Goal: Participate in discussion: Engage in conversation with other users on a specific topic

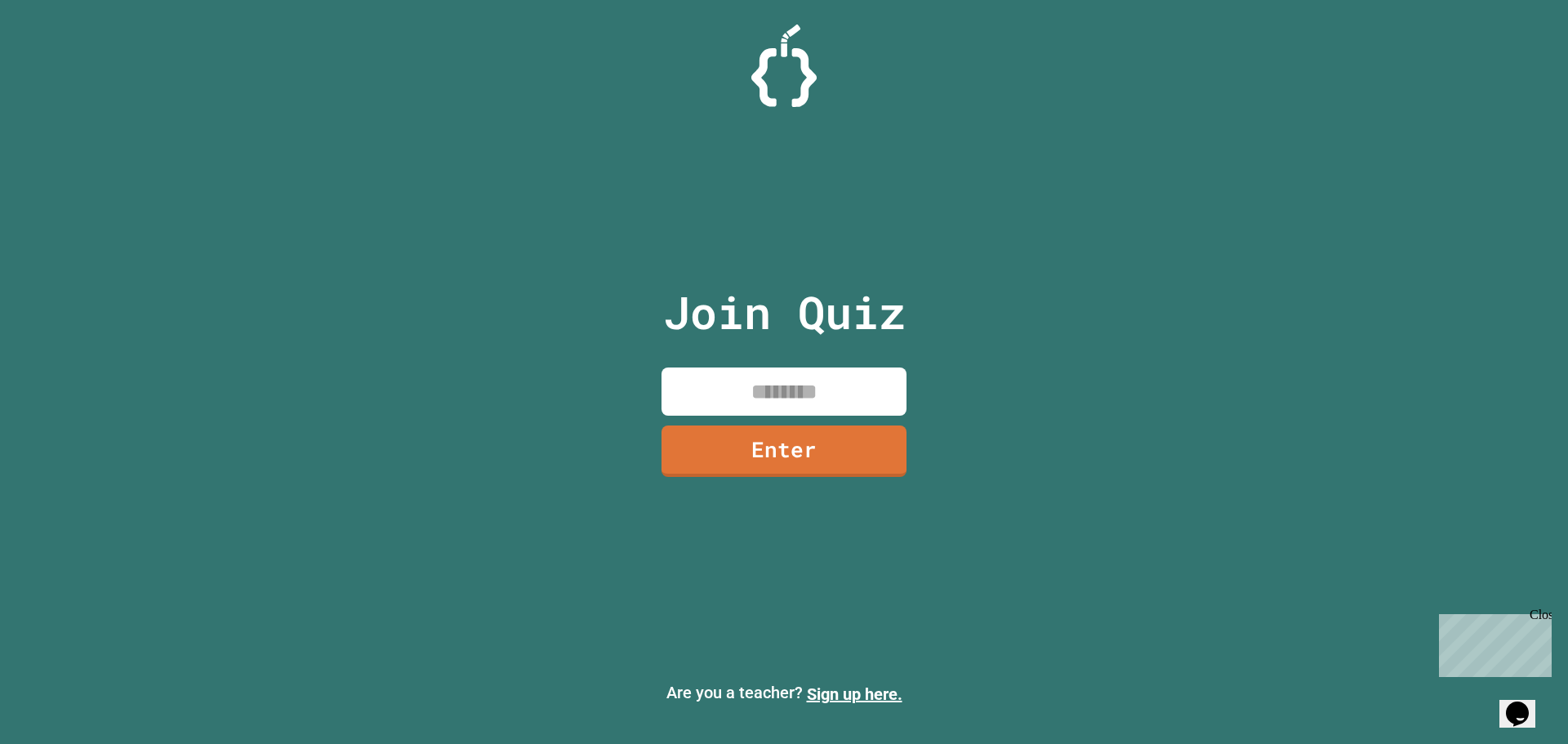
click at [825, 396] on input at bounding box center [784, 391] width 245 height 48
type input "********"
click at [800, 446] on link "Enter" at bounding box center [783, 450] width 248 height 54
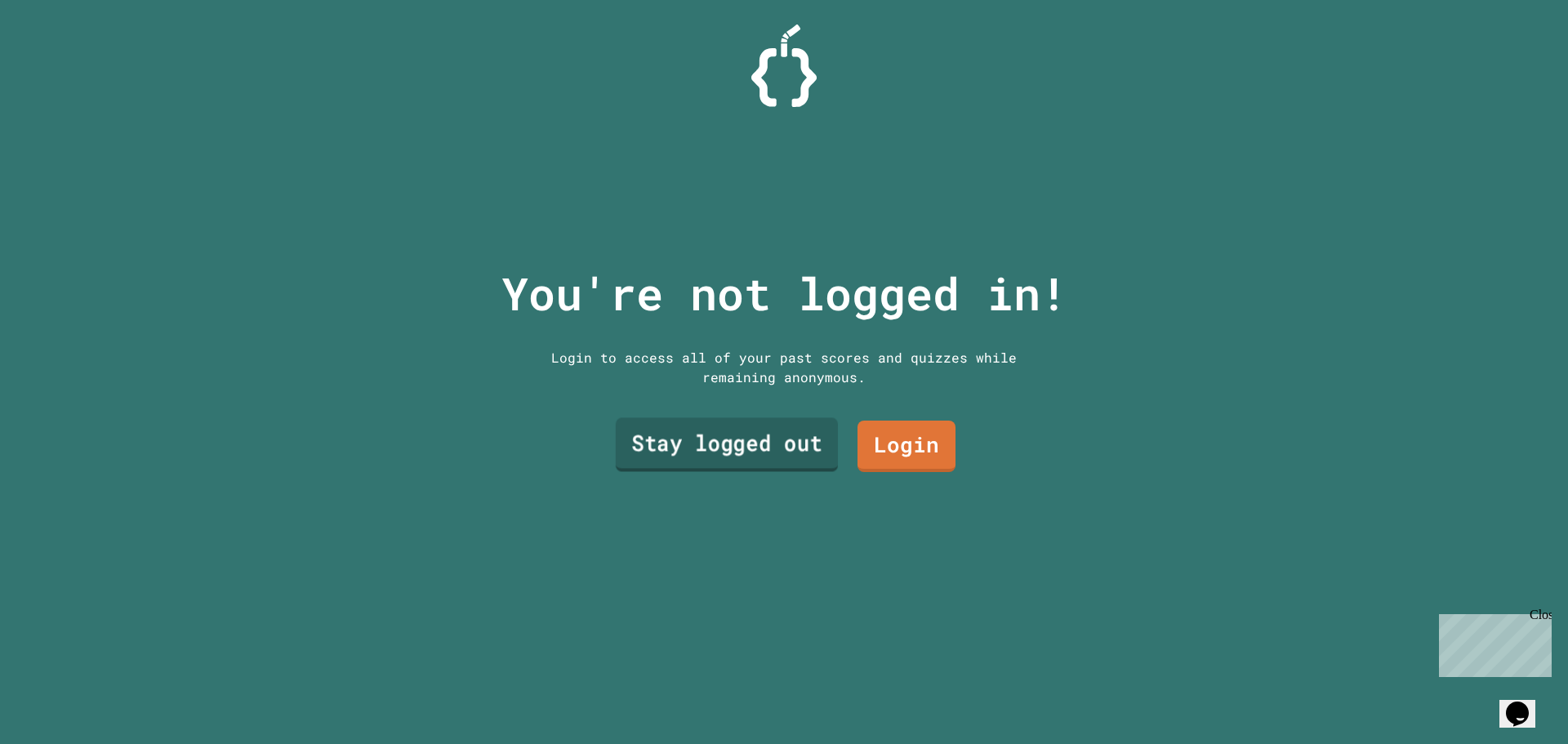
click at [767, 427] on link "Stay logged out" at bounding box center [726, 445] width 222 height 54
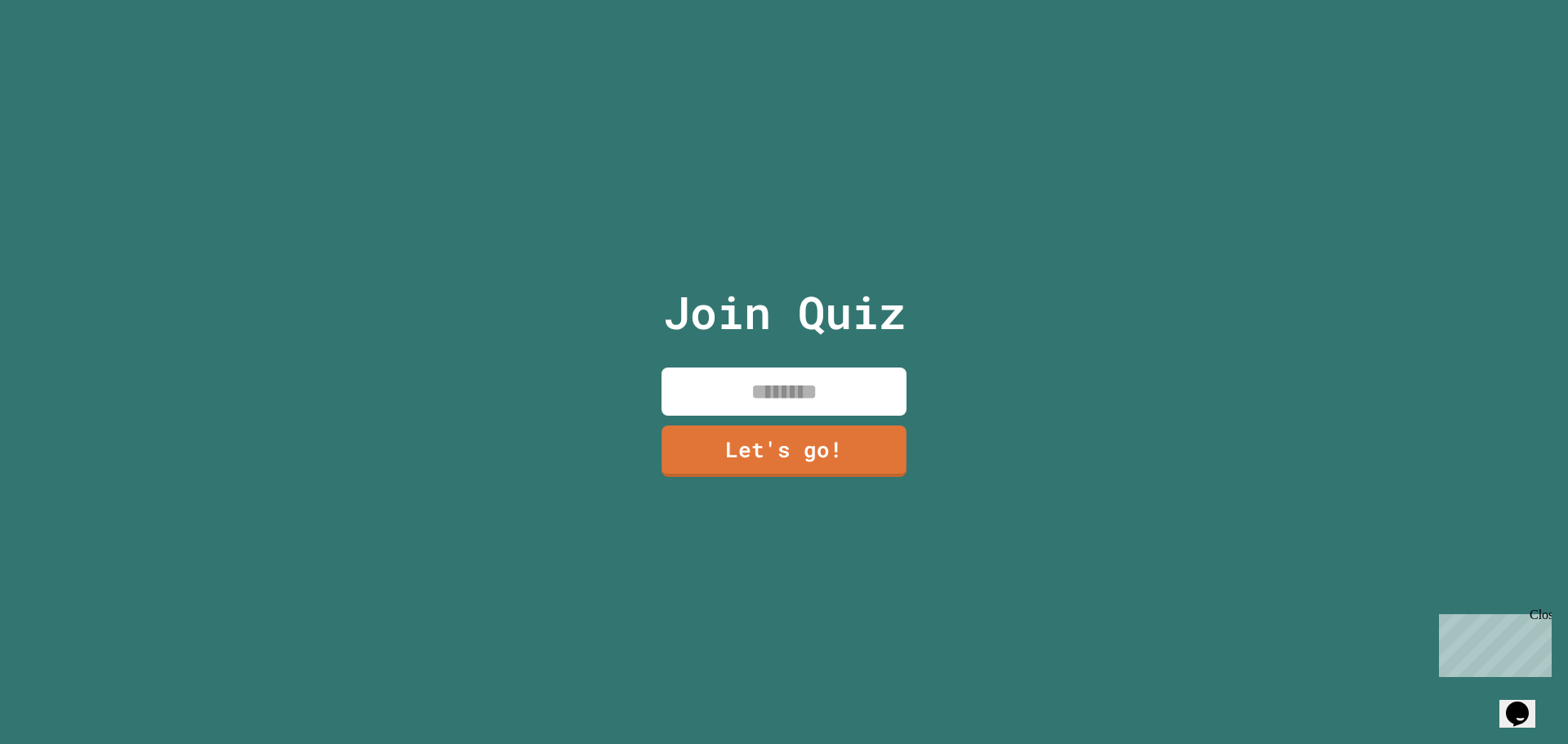
click at [732, 387] on input at bounding box center [784, 391] width 245 height 48
type input "**********"
click at [834, 443] on link "Let's go!" at bounding box center [784, 449] width 241 height 54
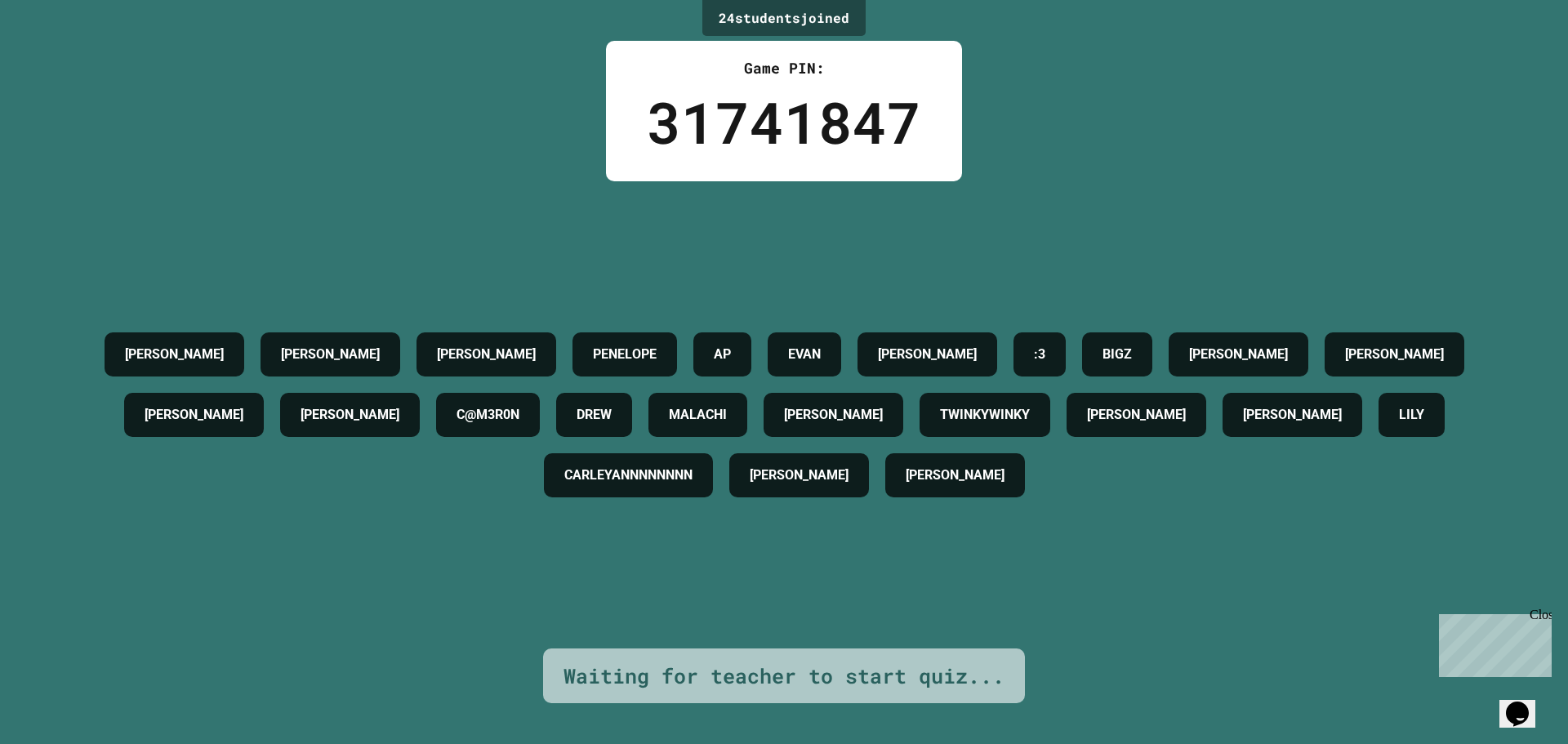
click at [1543, 618] on div "Close" at bounding box center [1540, 618] width 21 height 21
click at [1529, 702] on icon "Chat widget" at bounding box center [1517, 714] width 22 height 24
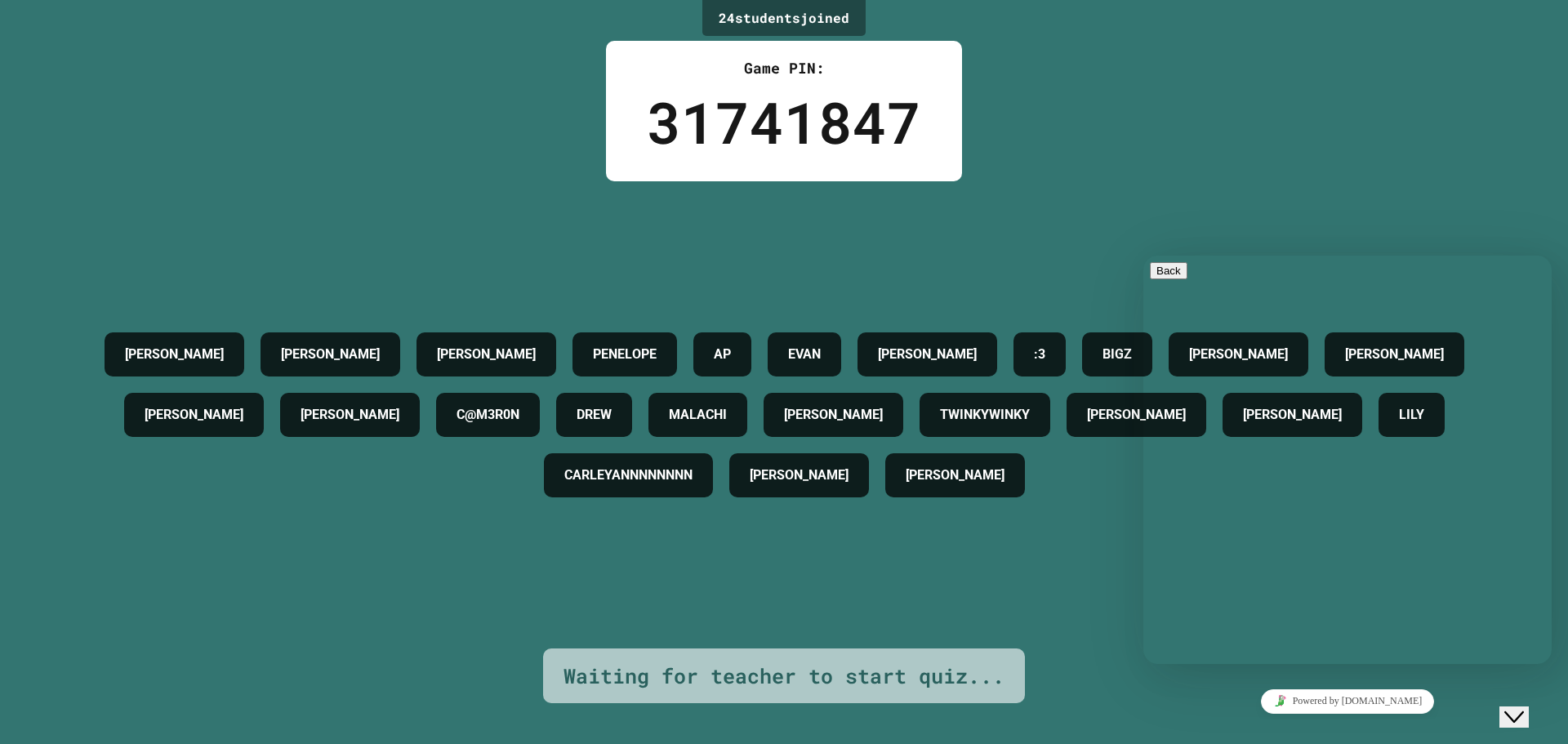
click at [1515, 708] on icon "Close Chat This icon closes the chat window." at bounding box center [1514, 717] width 20 height 20
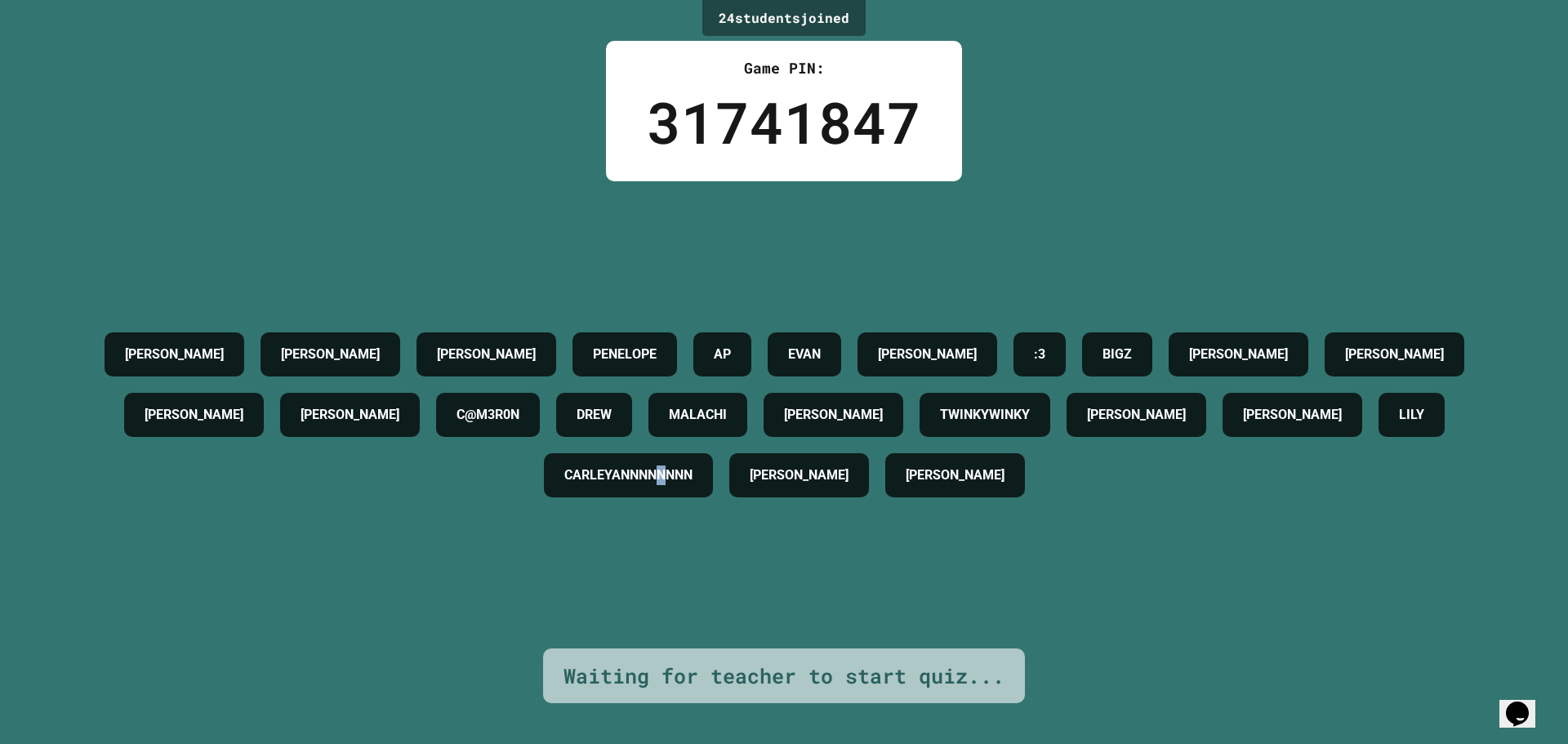
click at [692, 479] on h4 "CARLEYANNNNNNNN" at bounding box center [628, 474] width 128 height 20
drag, startPoint x: 1109, startPoint y: 466, endPoint x: 1145, endPoint y: 513, distance: 59.2
click at [1145, 505] on div "[PERSON_NAME] [PERSON_NAME] [PERSON_NAME] AP [PERSON_NAME] [PERSON_NAME] :3 [PE…" at bounding box center [784, 415] width 1486 height 182
drag, startPoint x: 978, startPoint y: 437, endPoint x: 1262, endPoint y: 428, distance: 284.1
click at [1262, 428] on div "[PERSON_NAME] [PERSON_NAME] [PERSON_NAME] AP [PERSON_NAME] [PERSON_NAME] :3 [PE…" at bounding box center [784, 415] width 1486 height 182
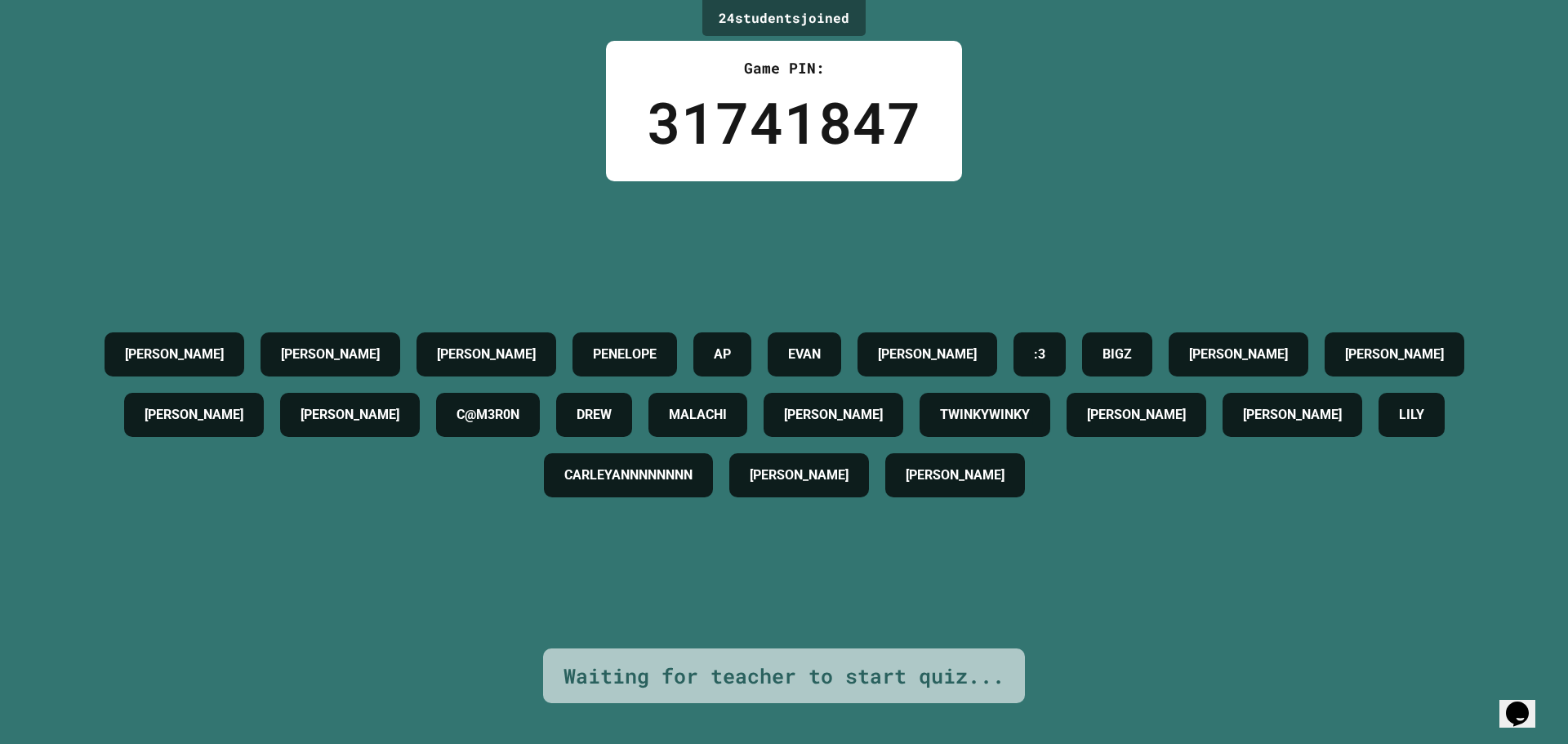
click at [558, 144] on div "24 student s joined Game PIN: 31741847 [PERSON_NAME] [PERSON_NAME] [PERSON_NAME…" at bounding box center [784, 372] width 1568 height 744
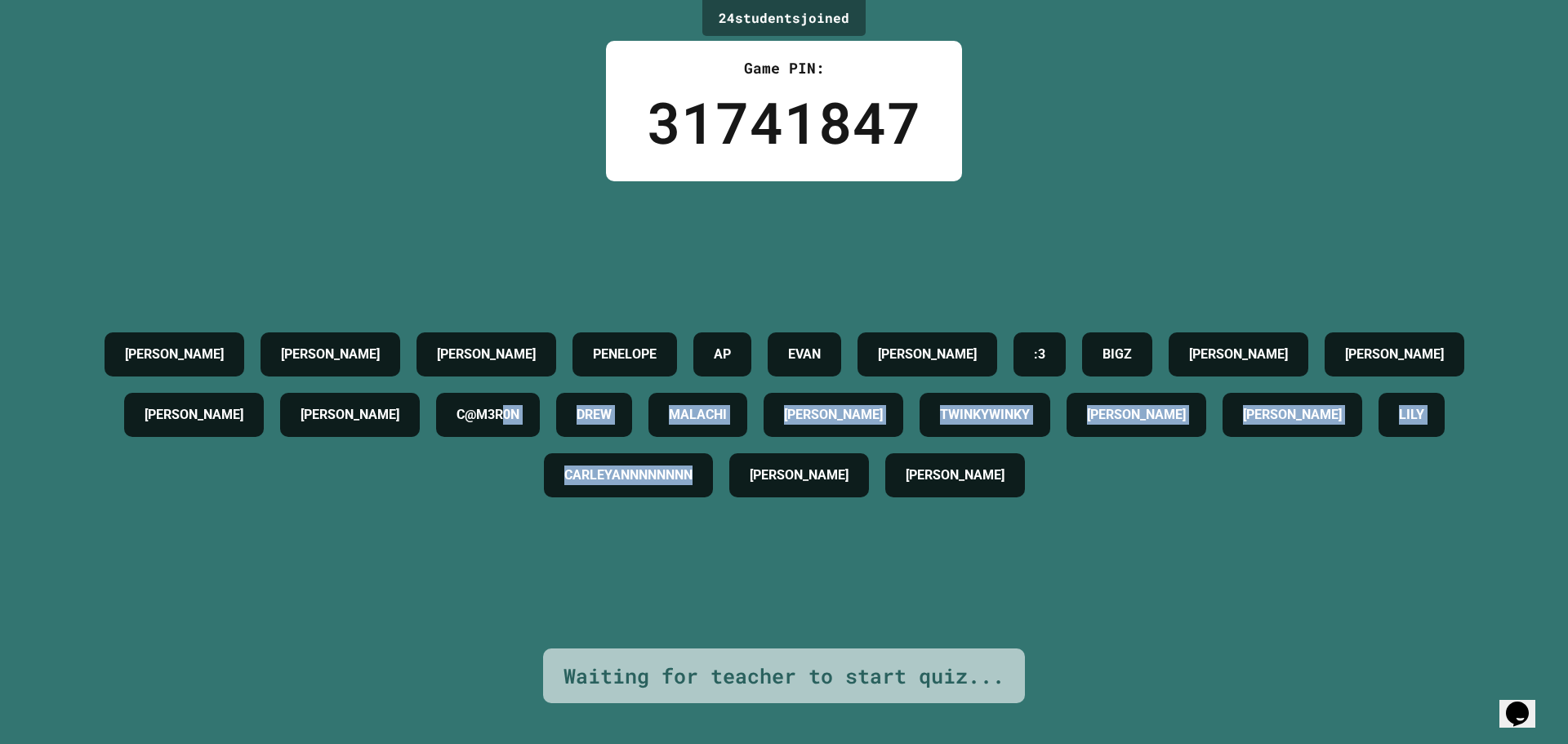
drag, startPoint x: 836, startPoint y: 489, endPoint x: 515, endPoint y: 281, distance: 382.5
click at [485, 418] on div "[PERSON_NAME] [PERSON_NAME] [PERSON_NAME] AP [PERSON_NAME] [PERSON_NAME] :3 [PE…" at bounding box center [784, 415] width 1486 height 182
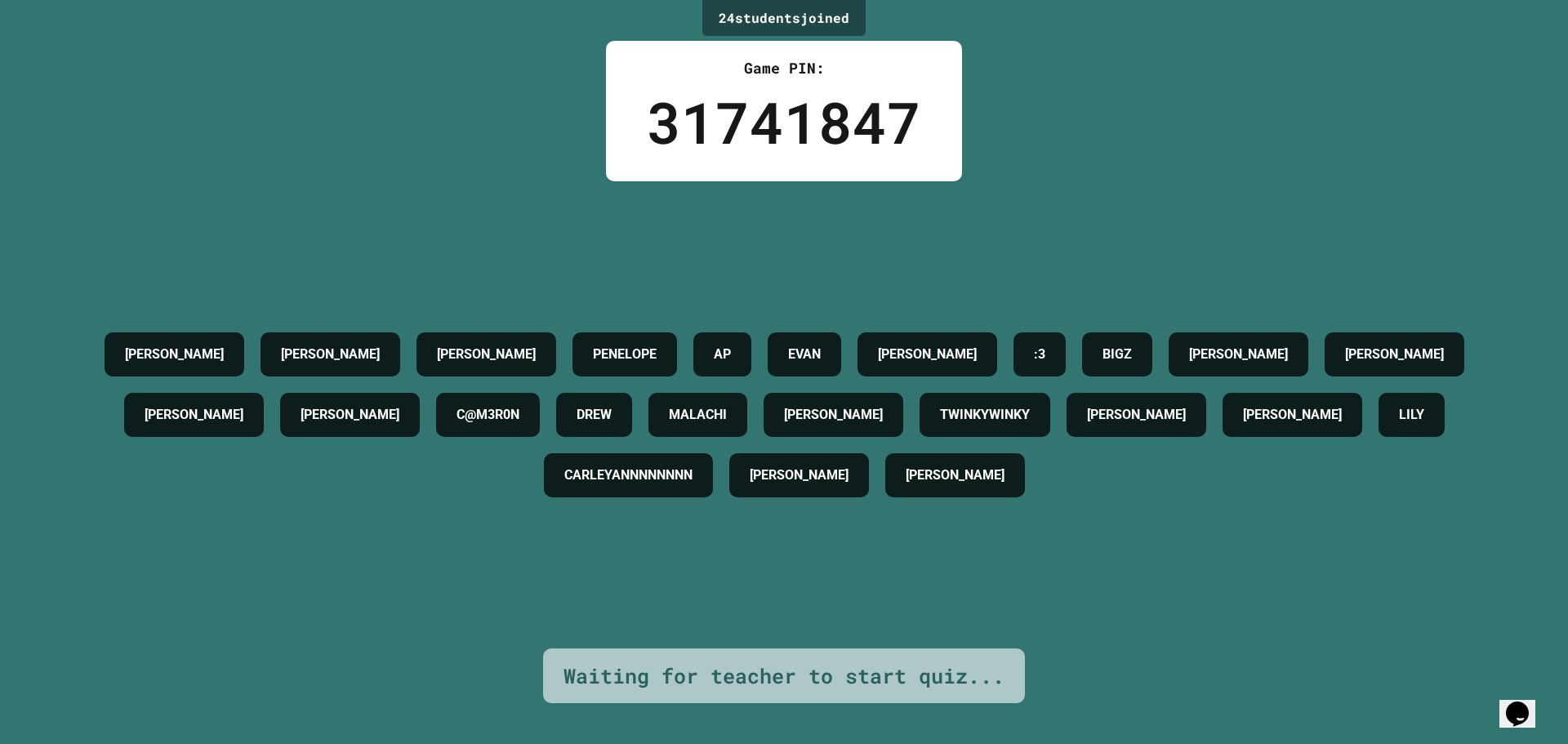
click at [521, 269] on div "[PERSON_NAME] [PERSON_NAME] [PERSON_NAME] AP [PERSON_NAME] [PERSON_NAME] :3 [PE…" at bounding box center [784, 415] width 1486 height 467
click at [924, 565] on div "[PERSON_NAME] [PERSON_NAME] [PERSON_NAME] AP [PERSON_NAME] [PERSON_NAME] :3 [PE…" at bounding box center [784, 415] width 1486 height 467
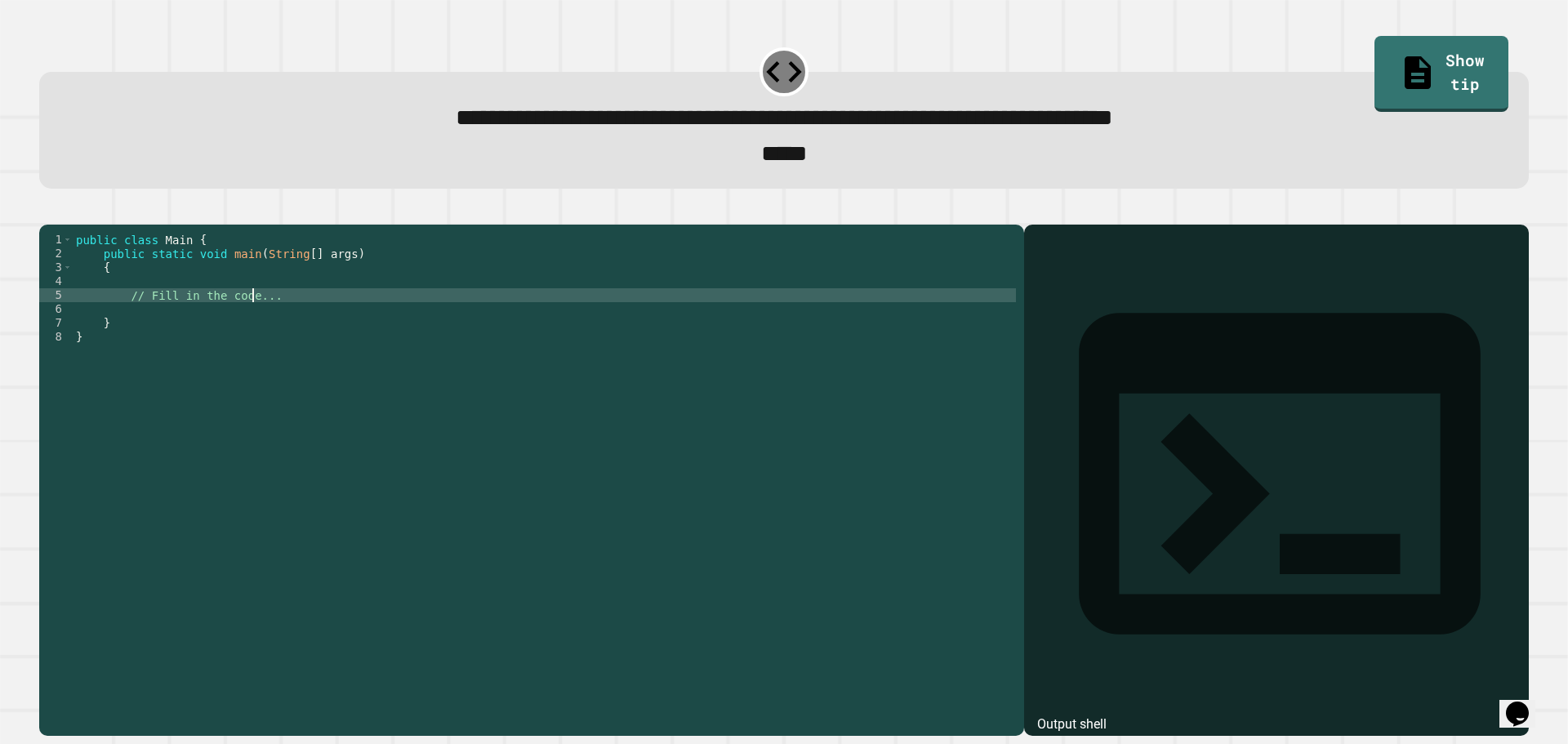
click at [251, 327] on div "public class Main { public static void main ( String [ ] args ) { // Fill in th…" at bounding box center [544, 462] width 943 height 459
click at [255, 335] on div "public class Main { public static void main ( String [ ] args ) { // Fill in th…" at bounding box center [544, 462] width 943 height 459
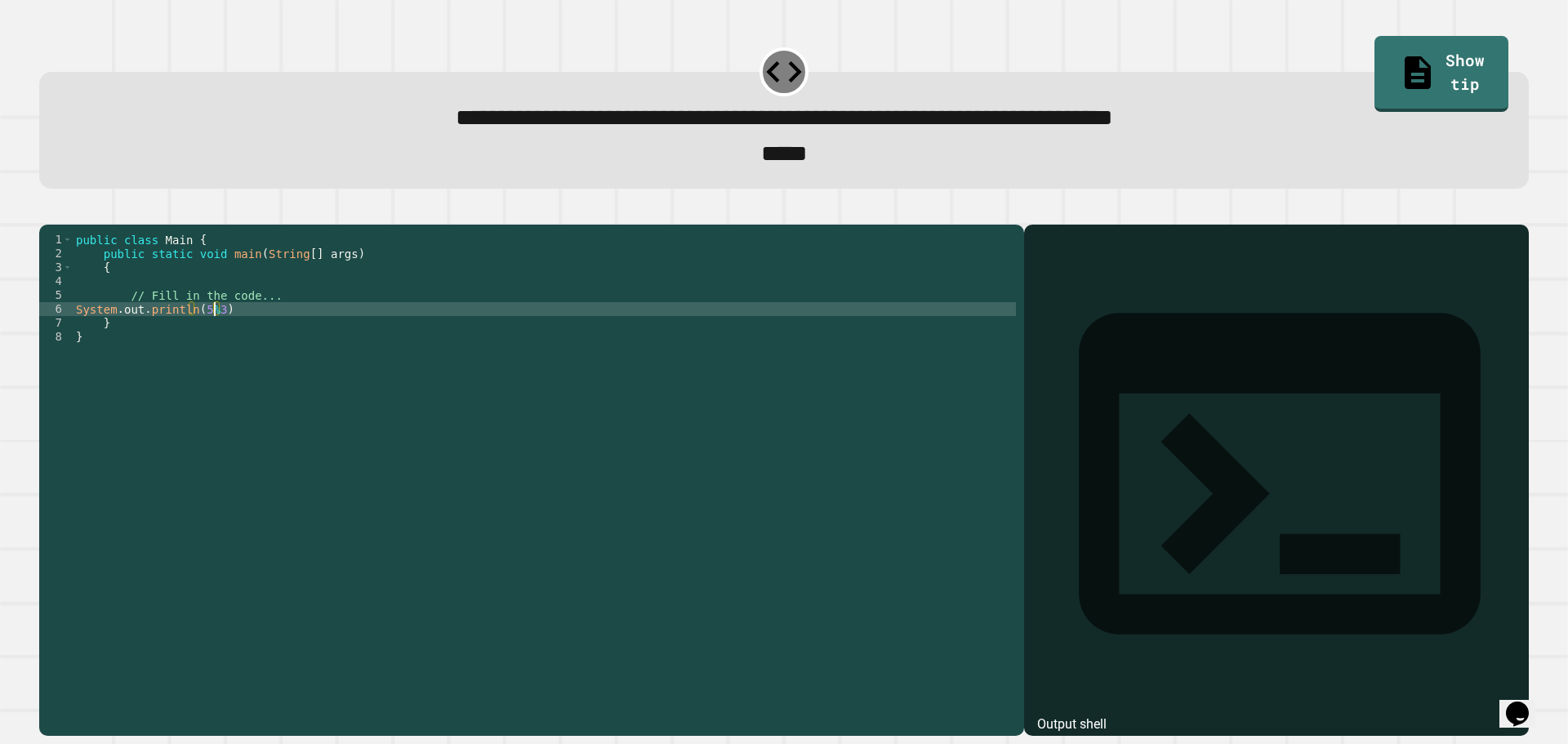
scroll to position [0, 9]
type textarea "**********"
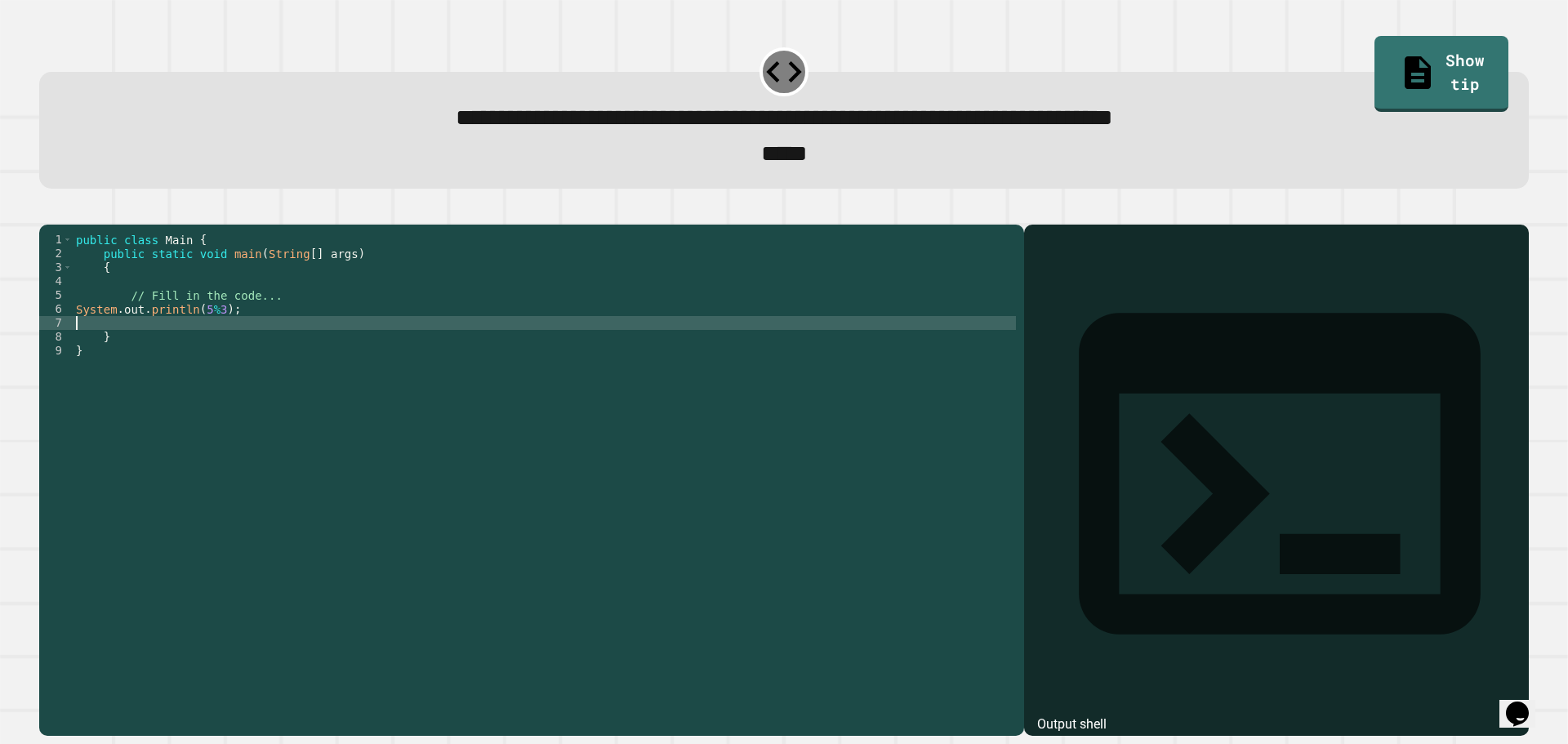
scroll to position [0, 0]
click at [36, 251] on div "1 2 3 4 5 6 7 8 9 public class Main { public static void main ( String [ ] args…" at bounding box center [783, 470] width 1504 height 547
click at [48, 211] on button "button" at bounding box center [48, 211] width 0 height 0
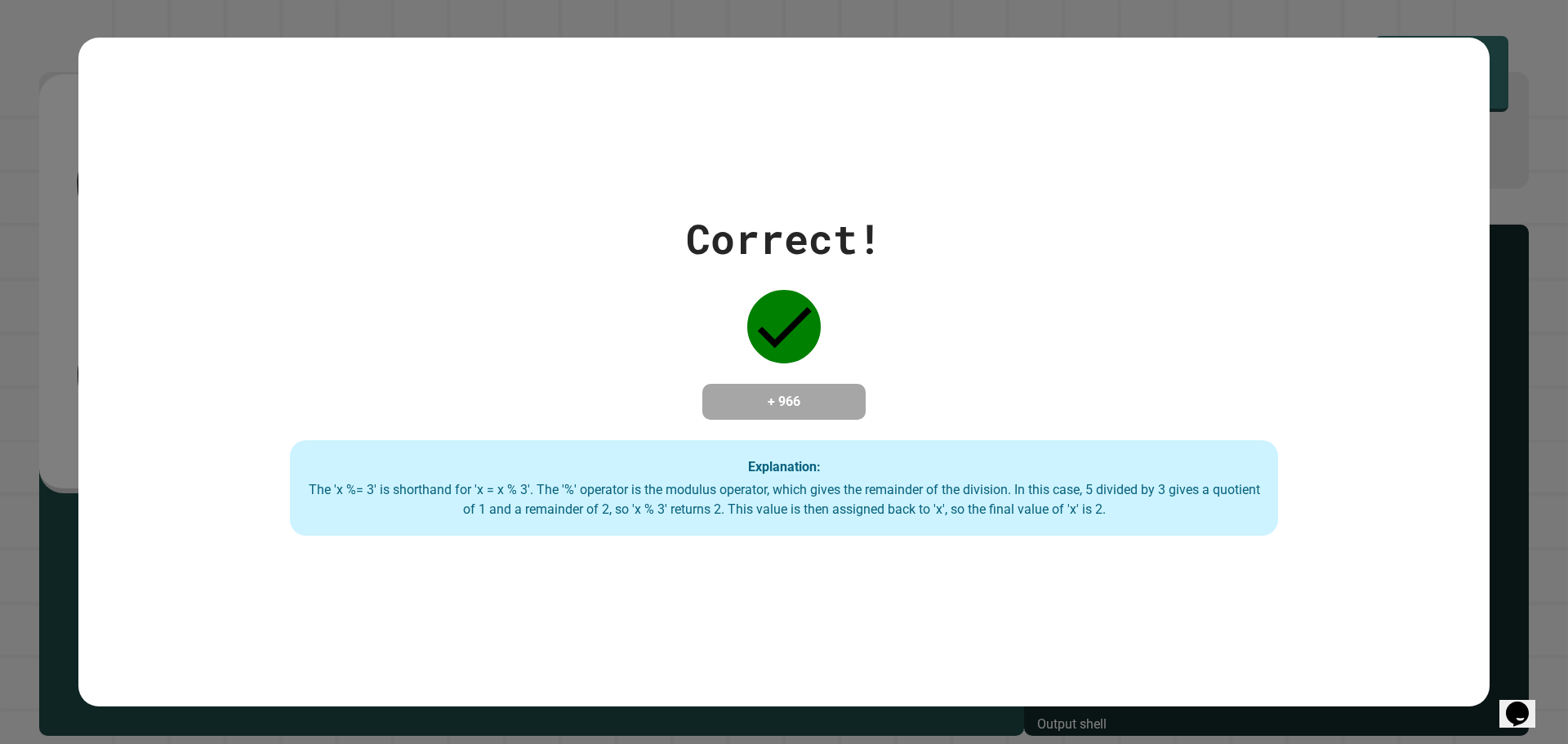
click at [801, 231] on div "Correct!" at bounding box center [783, 239] width 196 height 61
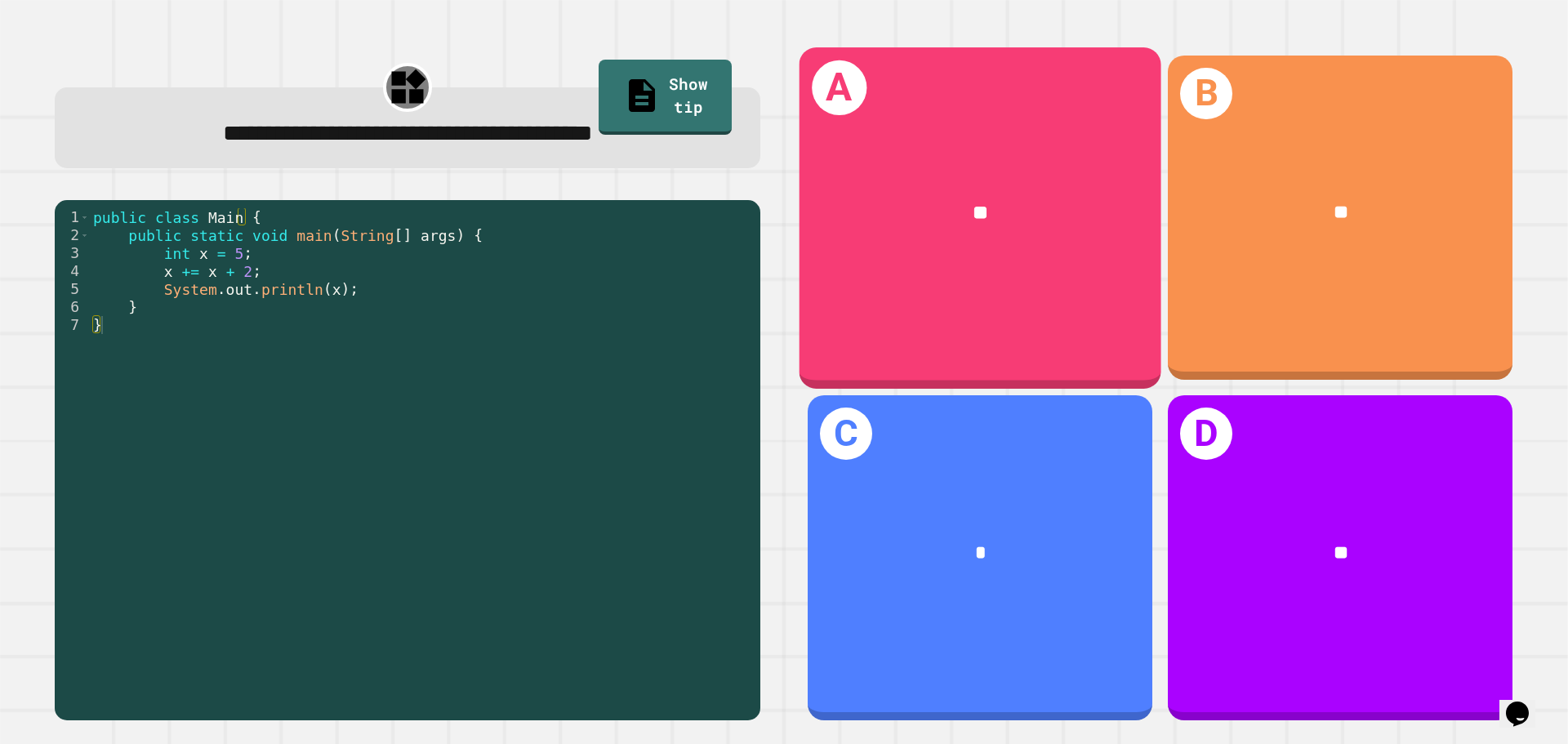
click at [893, 160] on div "**" at bounding box center [980, 212] width 362 height 109
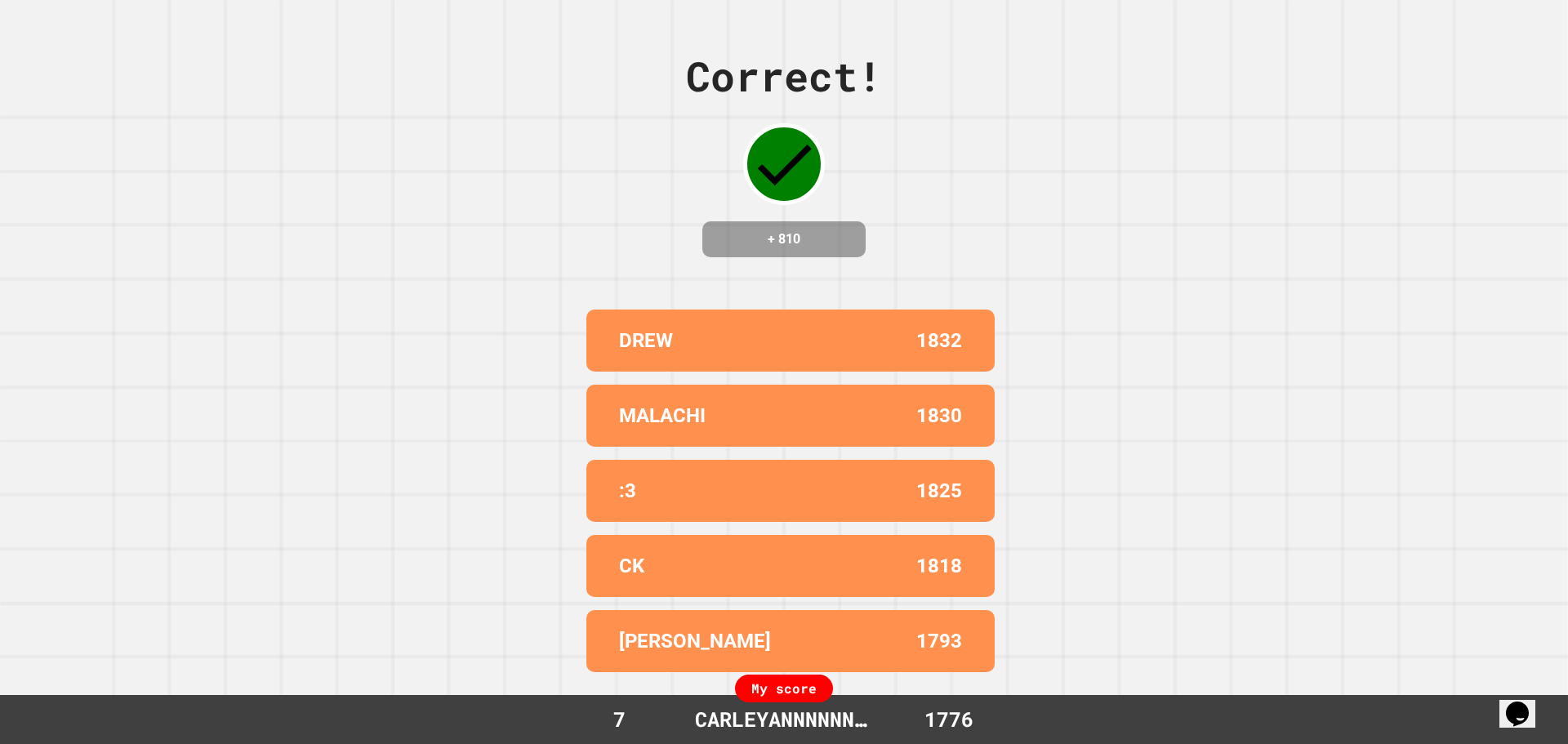
click at [965, 216] on div "Correct! + 810 DREW 1832 MALACHI 1830 :3 1825 CK 1818 [PERSON_NAME] 1793 My sco…" at bounding box center [784, 372] width 1568 height 744
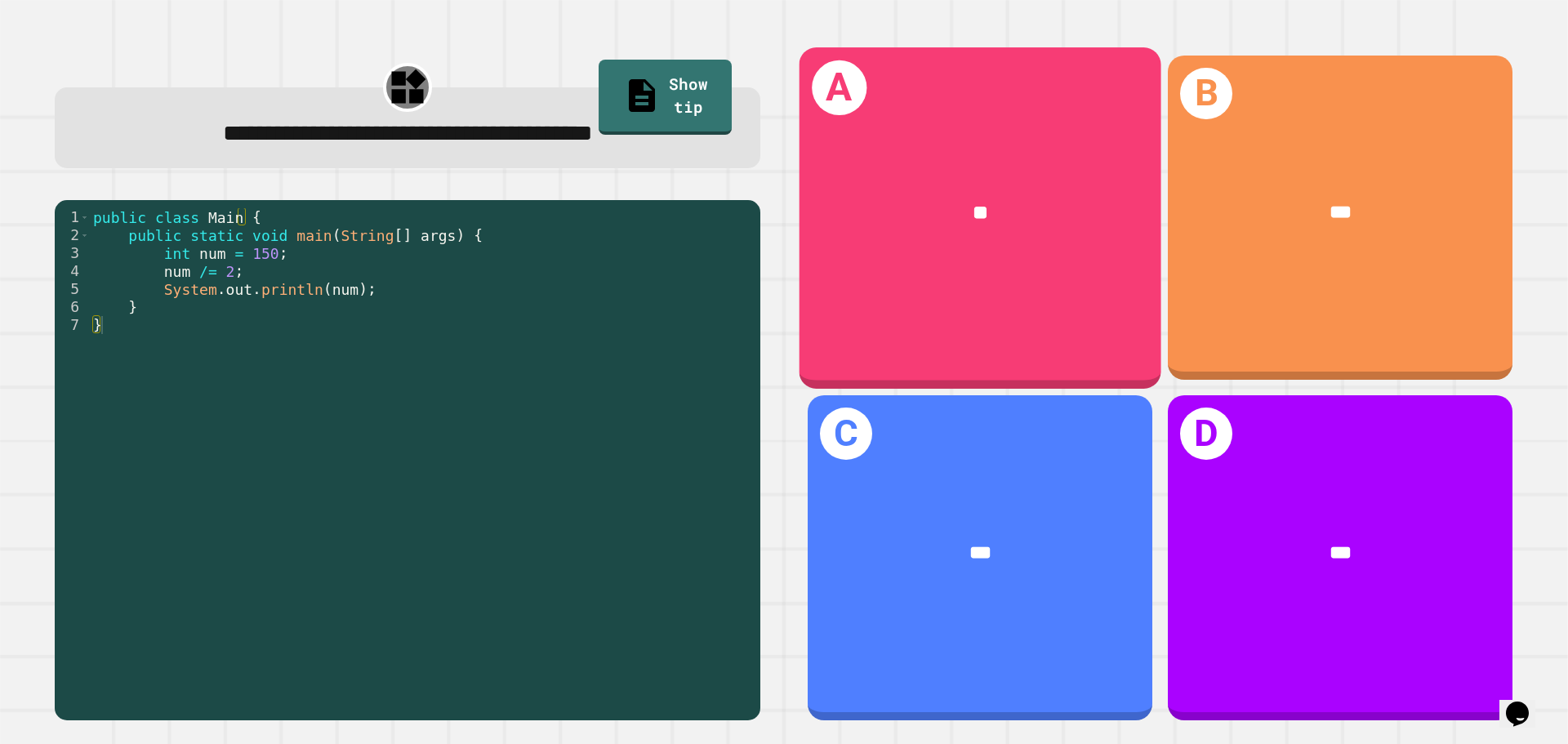
click at [1031, 305] on div "A **" at bounding box center [980, 218] width 362 height 341
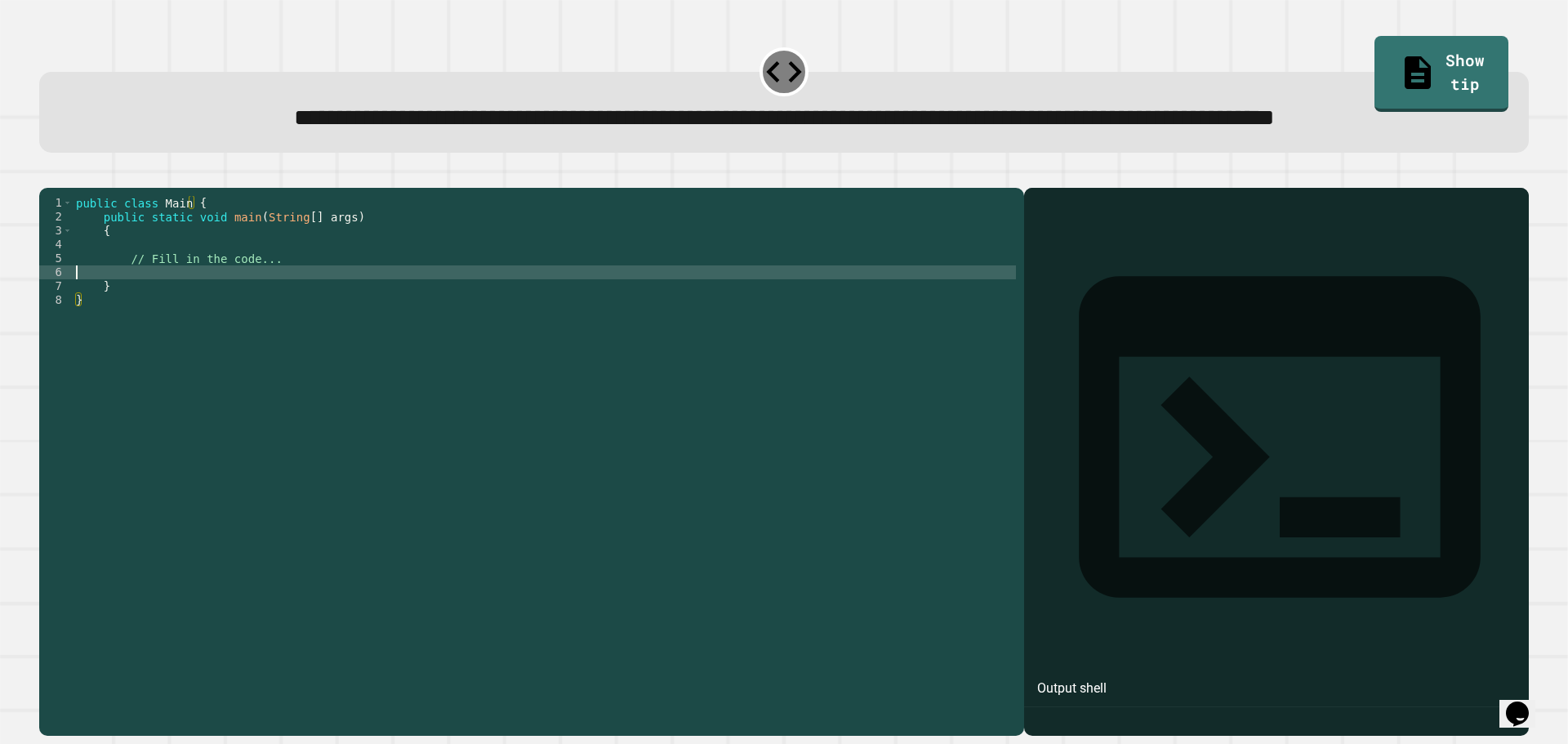
click at [269, 331] on div "public class Main { public static void main ( String [ ] args ) { // Fill in th…" at bounding box center [544, 425] width 943 height 459
type textarea "**********"
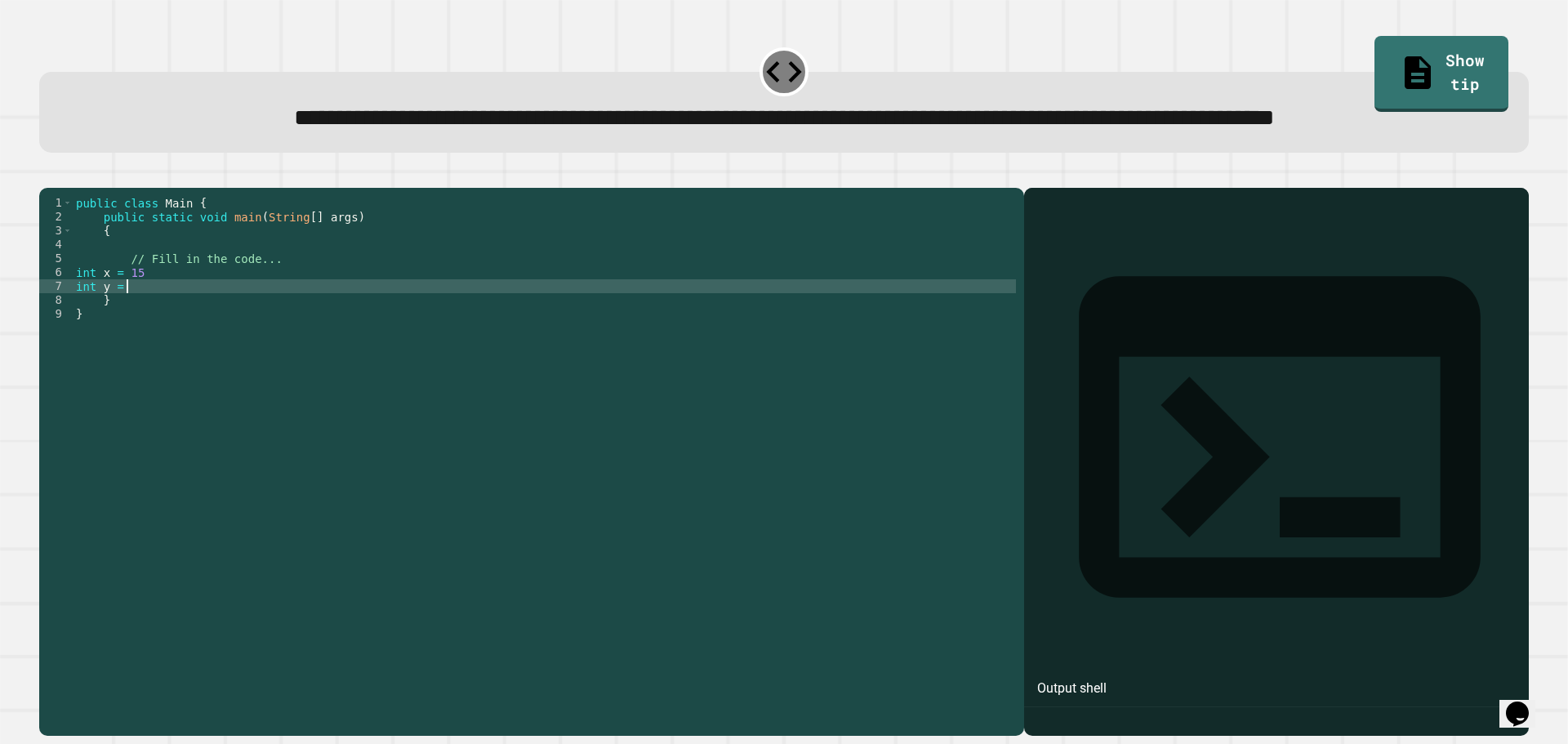
type textarea "*********"
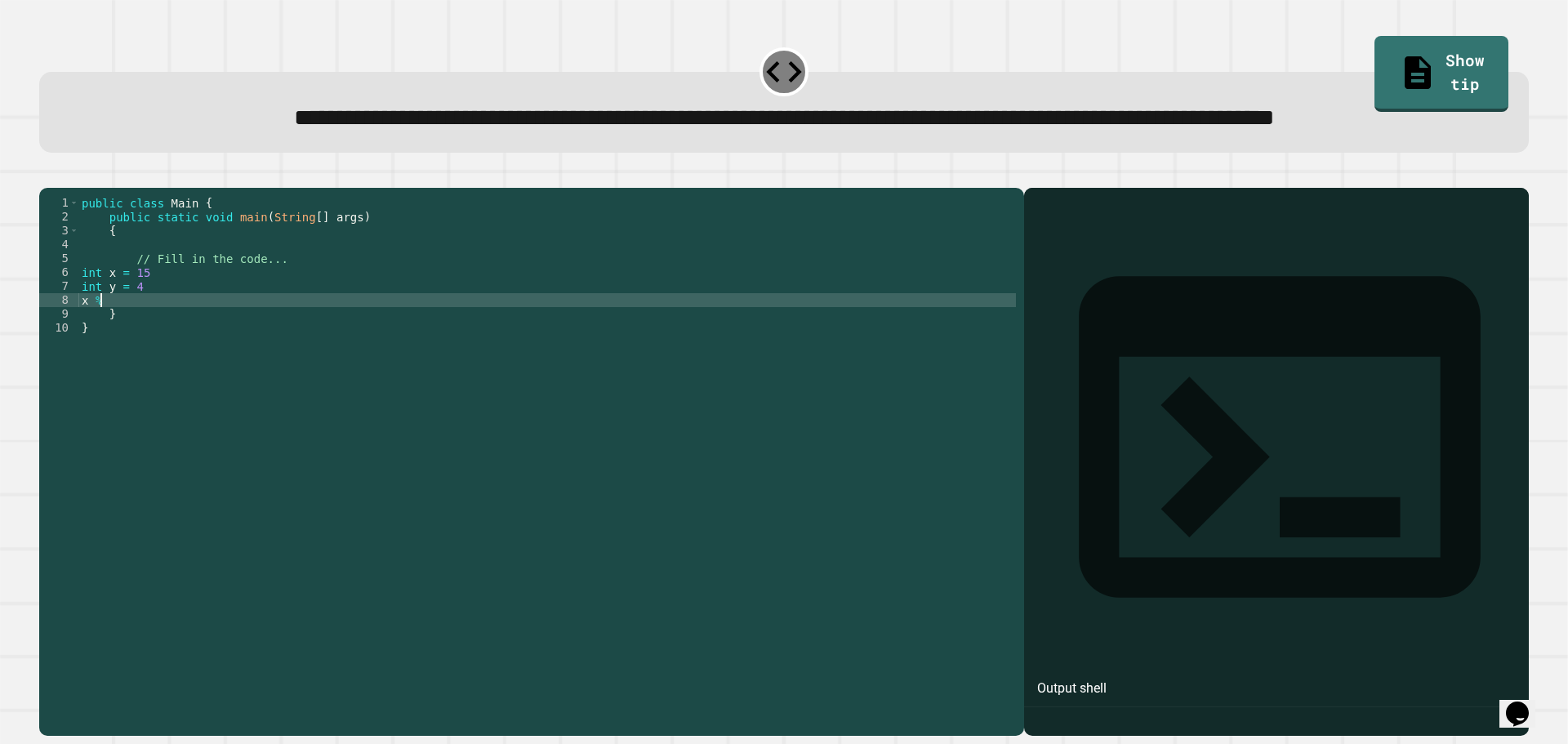
scroll to position [0, 1]
type textarea "******"
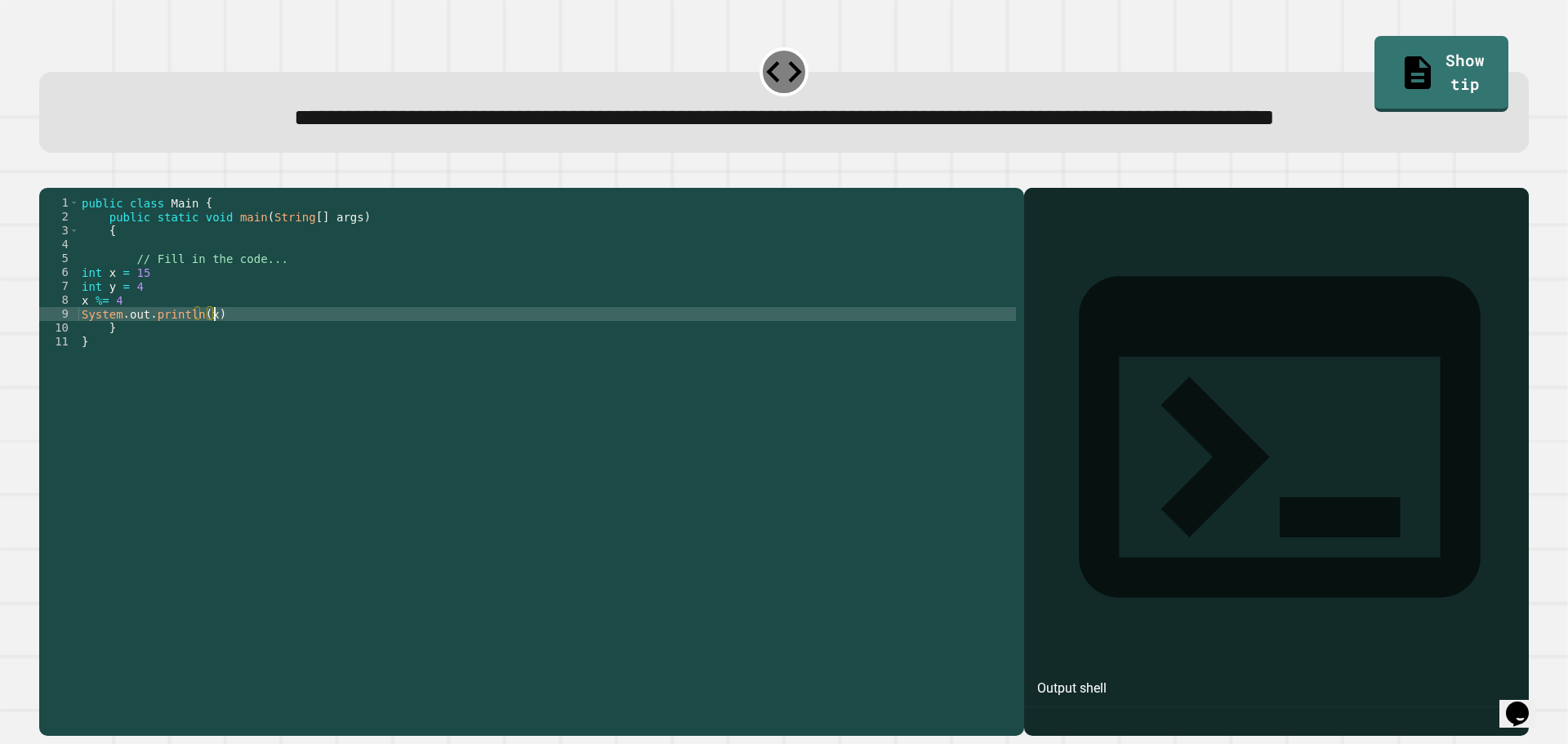
scroll to position [0, 9]
click at [48, 175] on icon "button" at bounding box center [48, 175] width 0 height 0
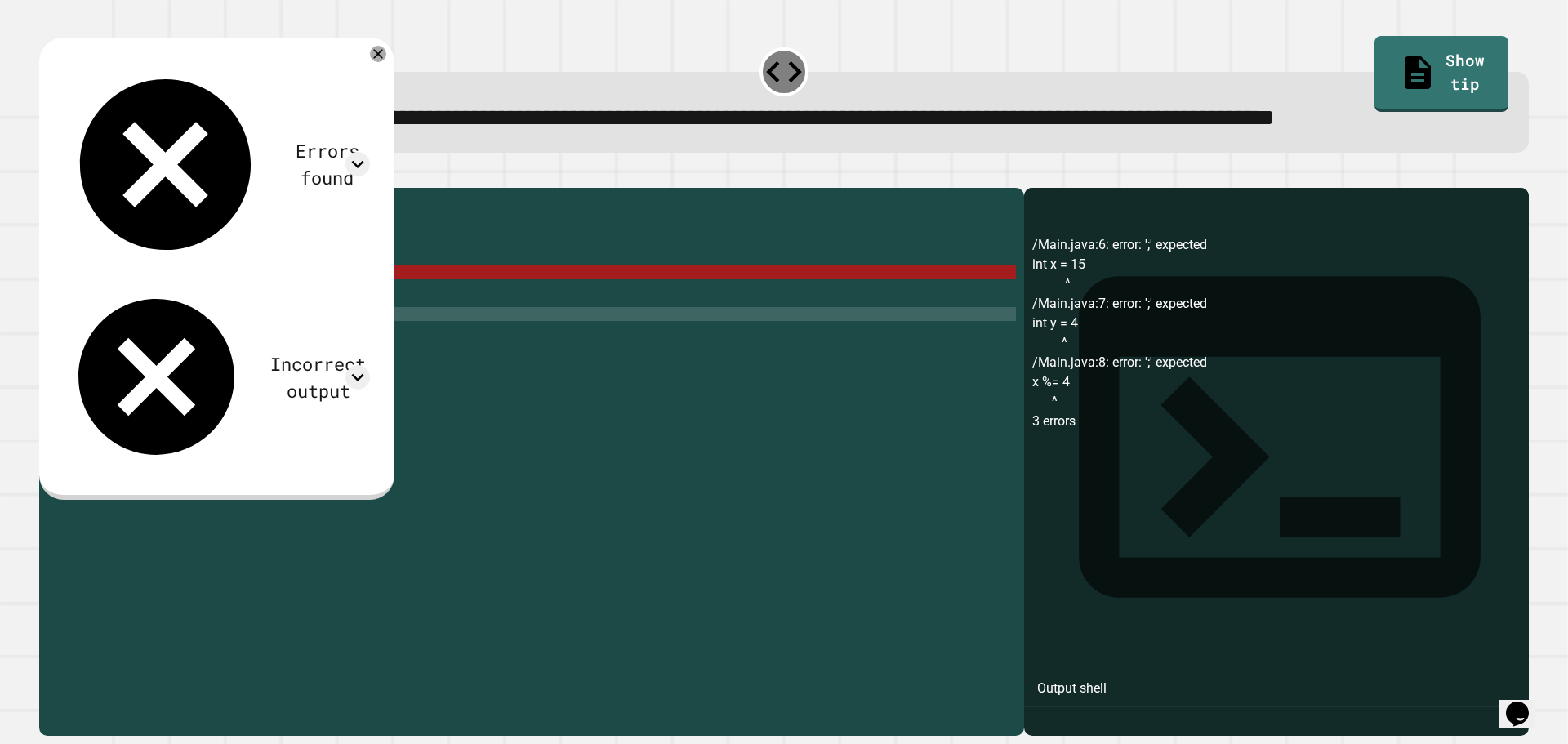
scroll to position [0, 4]
click at [152, 337] on div "public class Main { public static void main ( String [ ] args ) { // Fill in th…" at bounding box center [547, 425] width 937 height 459
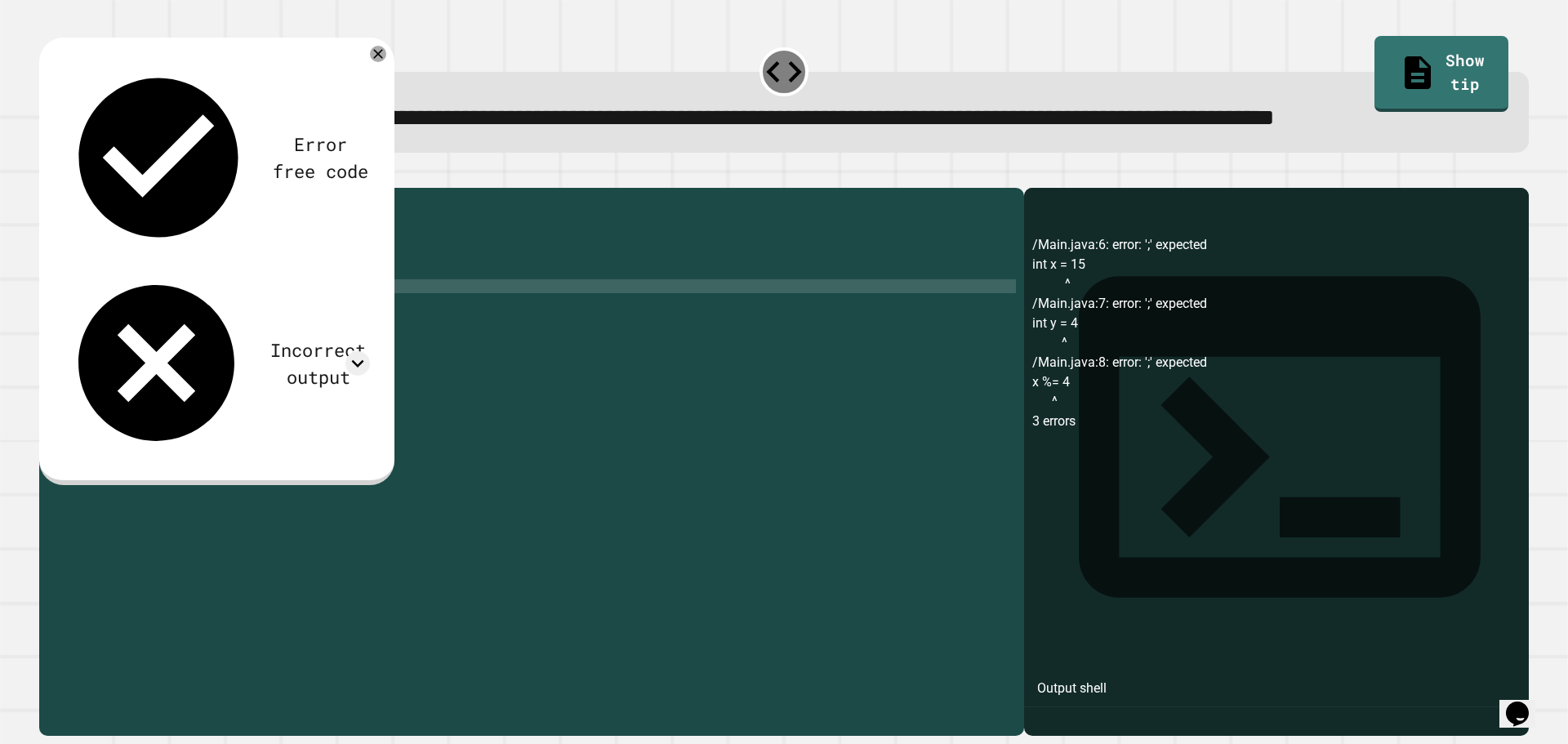
click at [152, 348] on div "public class Main { public static void main ( String [ ] args ) { // Fill in th…" at bounding box center [547, 425] width 937 height 459
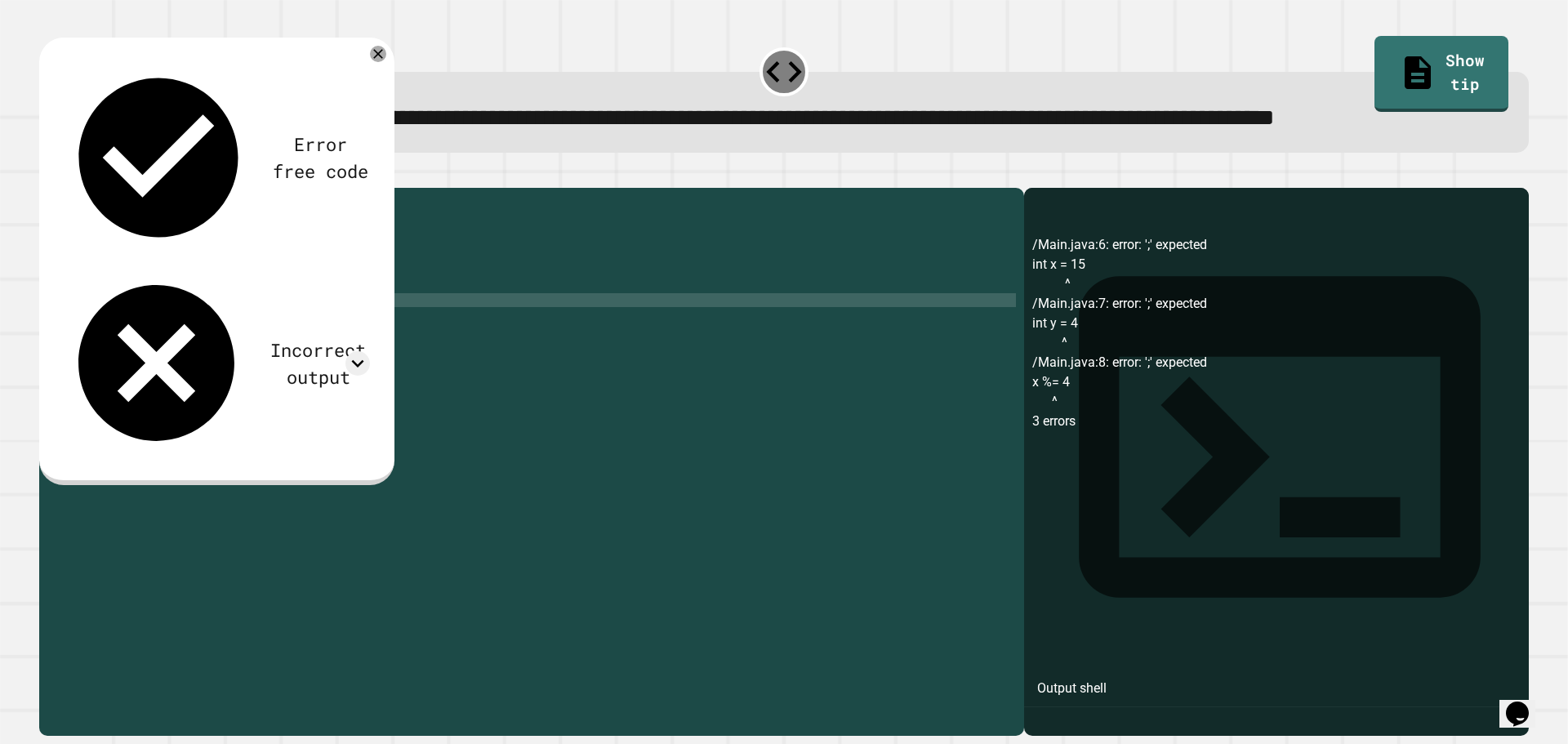
click at [132, 369] on div "public class Main { public static void main ( String [ ] args ) { // Fill in th…" at bounding box center [547, 425] width 937 height 459
type textarea "*******"
click at [48, 175] on button "button" at bounding box center [48, 175] width 0 height 0
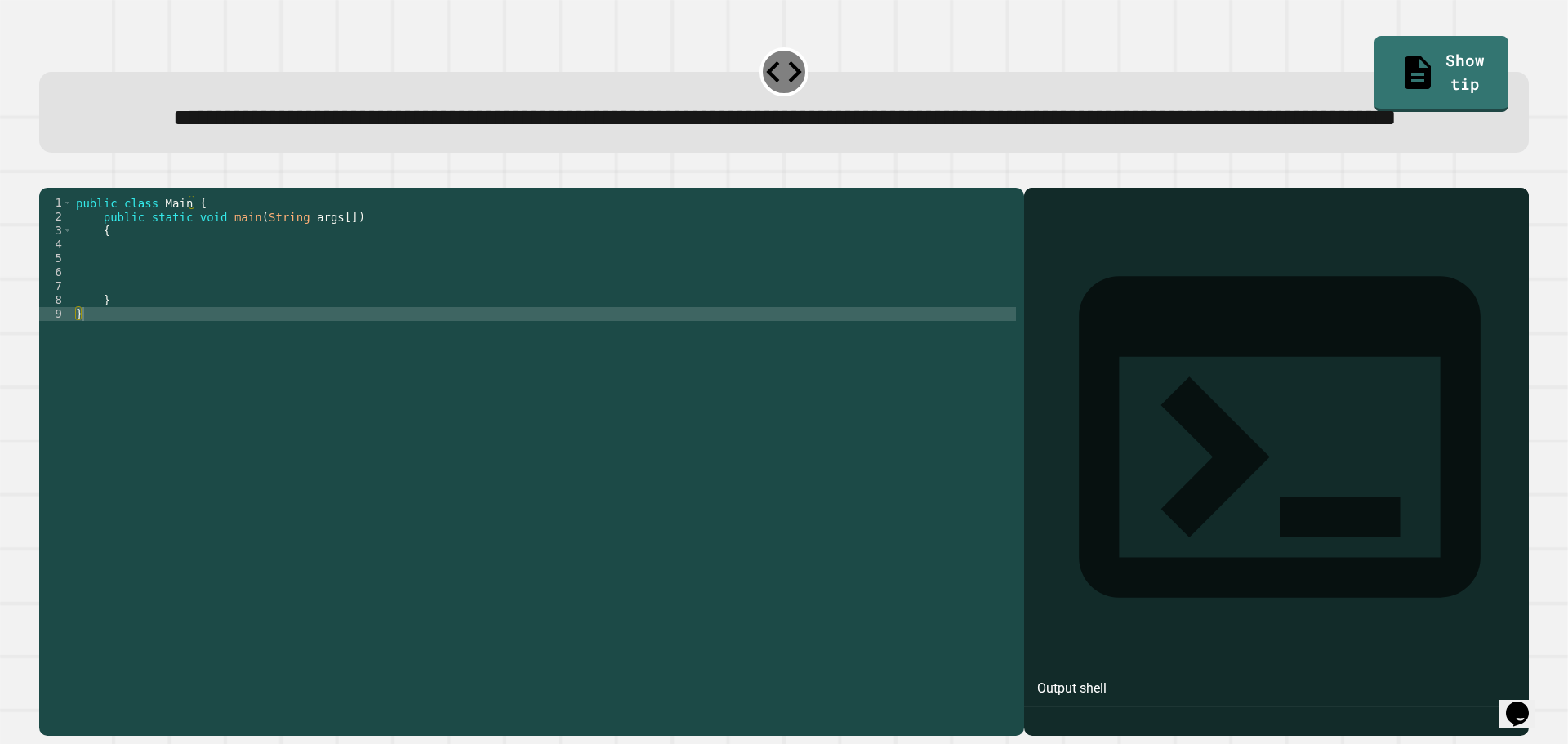
click at [183, 324] on div "public class Main { public static void main ( String args [ ]) { } }" at bounding box center [544, 425] width 943 height 459
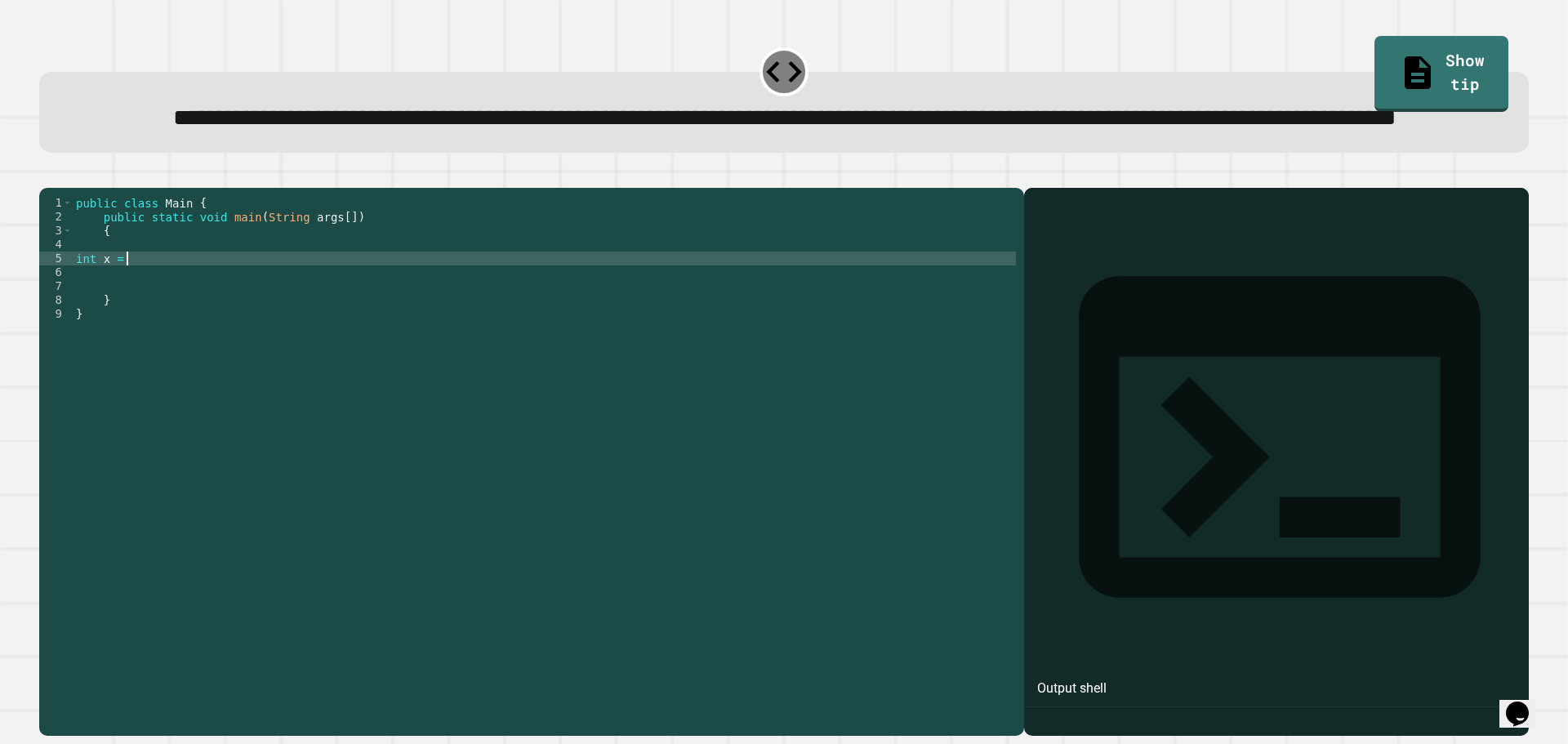
scroll to position [0, 3]
type textarea "**********"
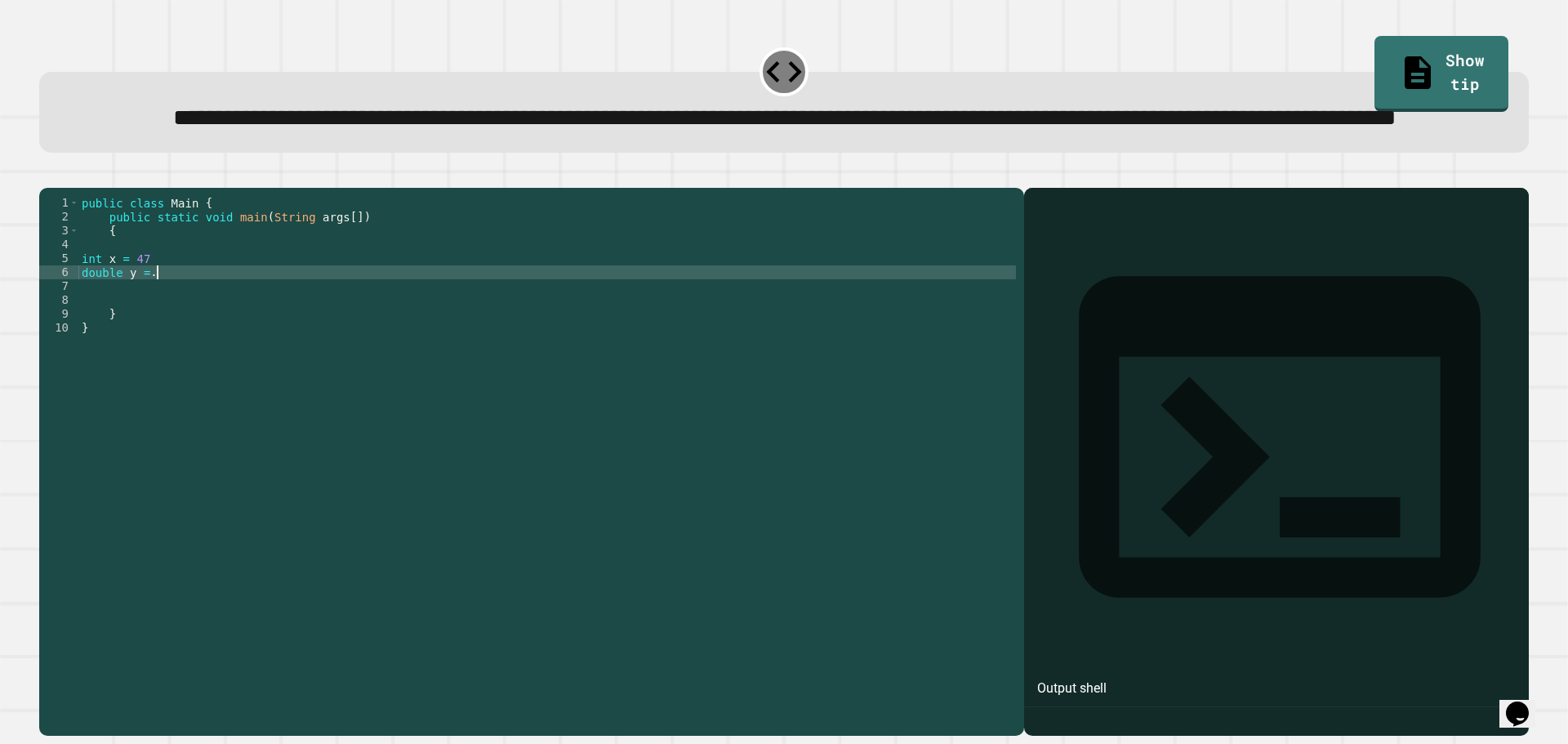
scroll to position [0, 5]
type textarea "**********"
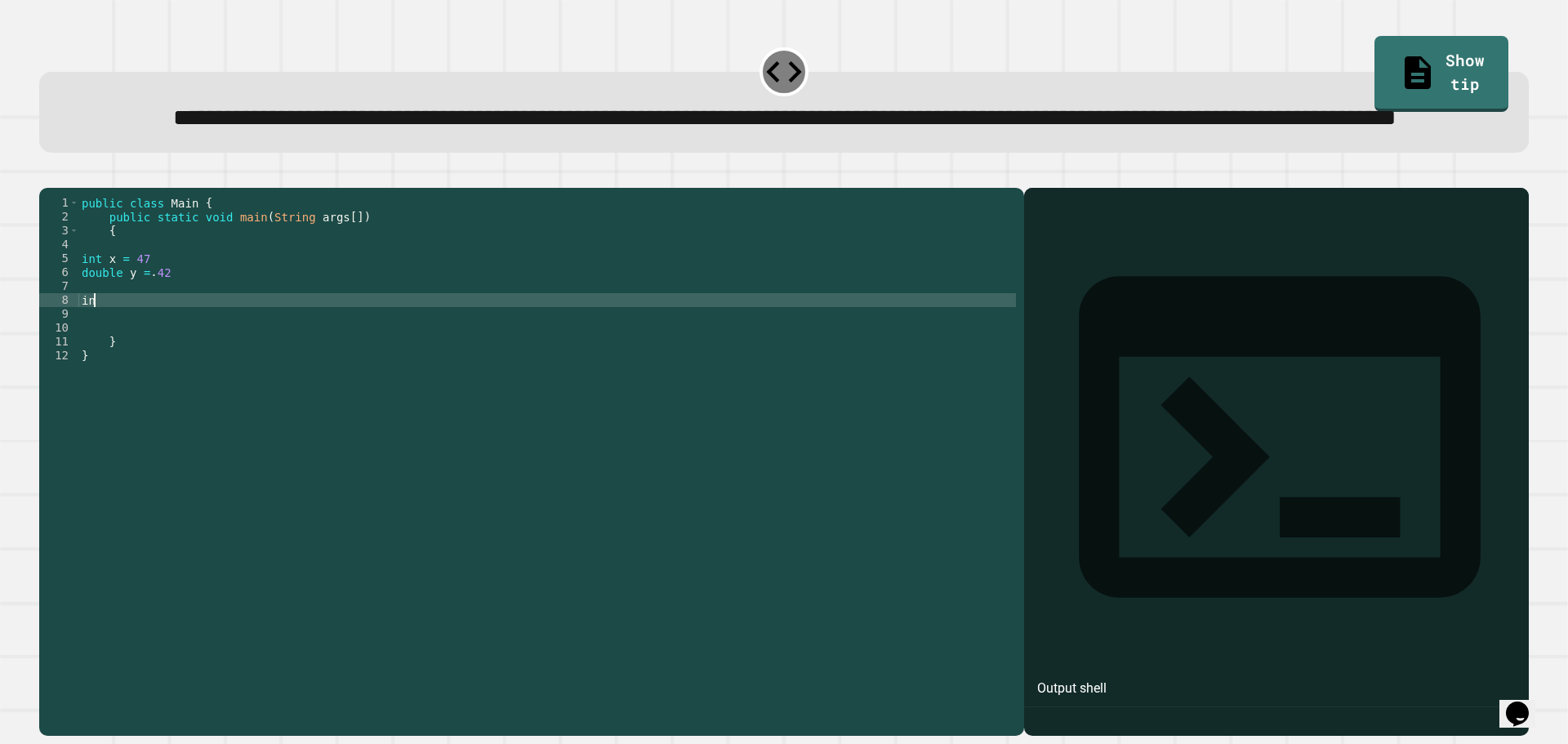
scroll to position [0, 0]
click at [91, 323] on div "public class Main { public static void main ( String args [ ]) { int x = 47 dou…" at bounding box center [547, 425] width 937 height 459
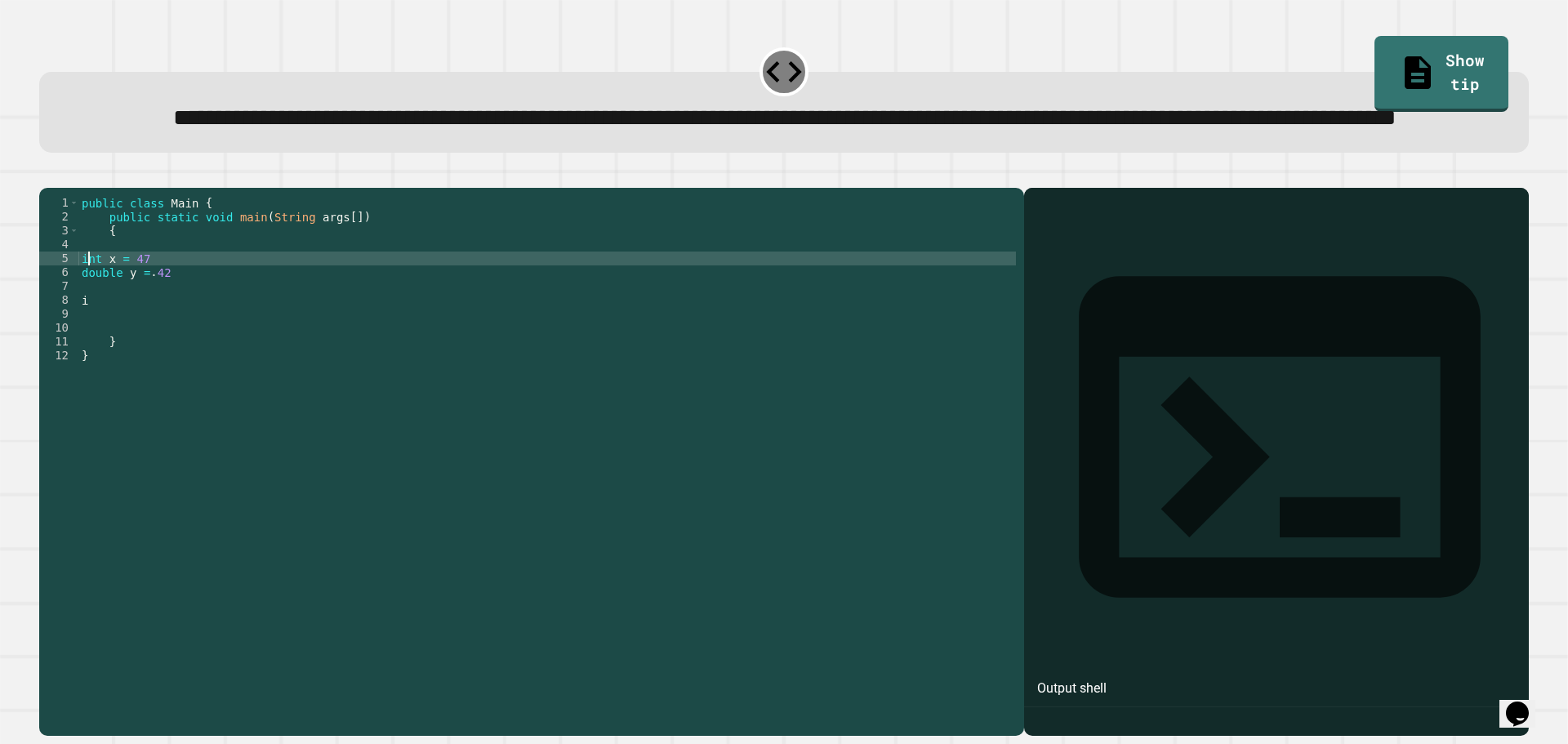
click at [91, 323] on div "public class Main { public static void main ( String args [ ]) { int x = 47 dou…" at bounding box center [547, 425] width 937 height 459
click at [105, 362] on div "public class Main { public static void main ( String args [ ]) { double x = 47 …" at bounding box center [547, 425] width 937 height 459
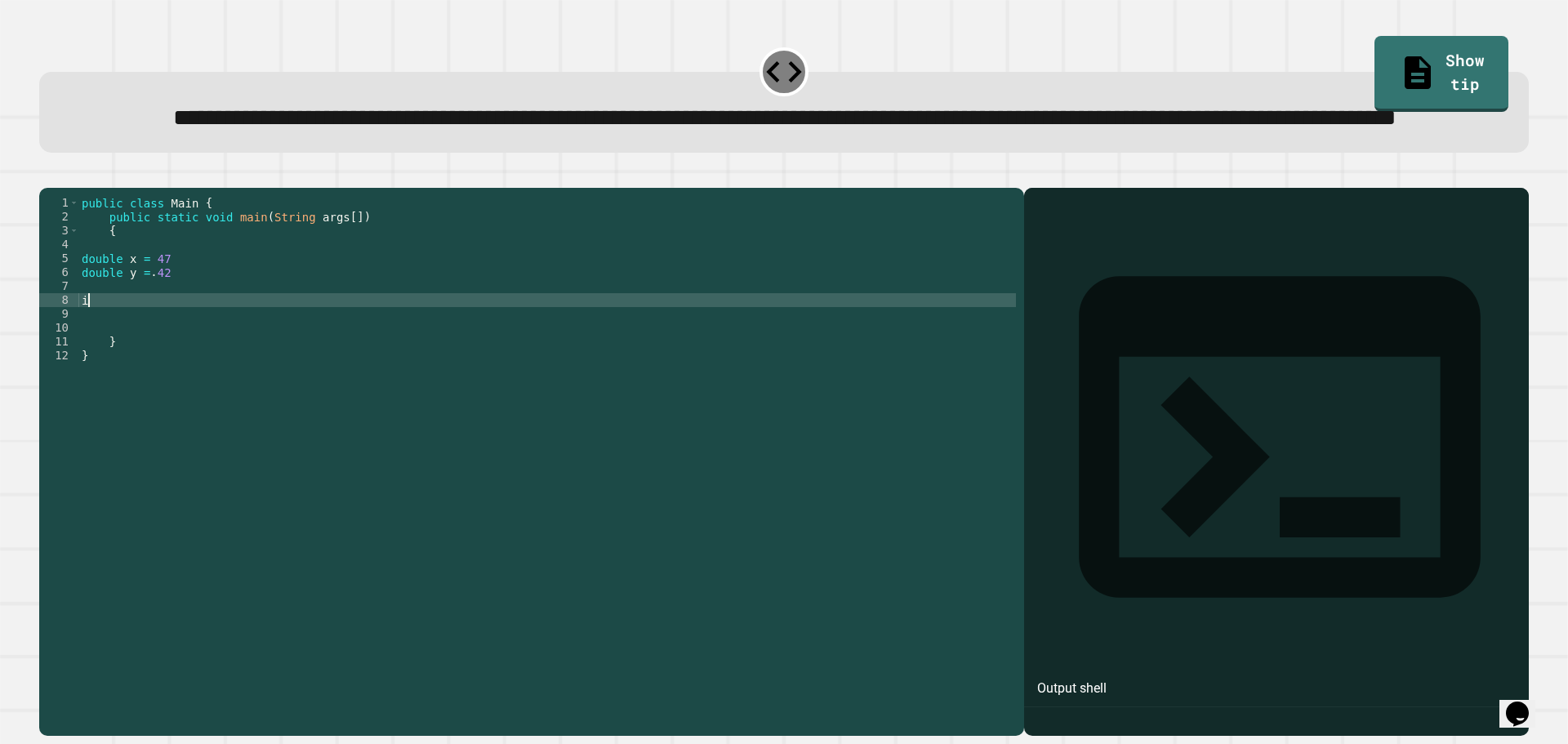
scroll to position [0, 0]
type textarea "*"
type textarea "**********"
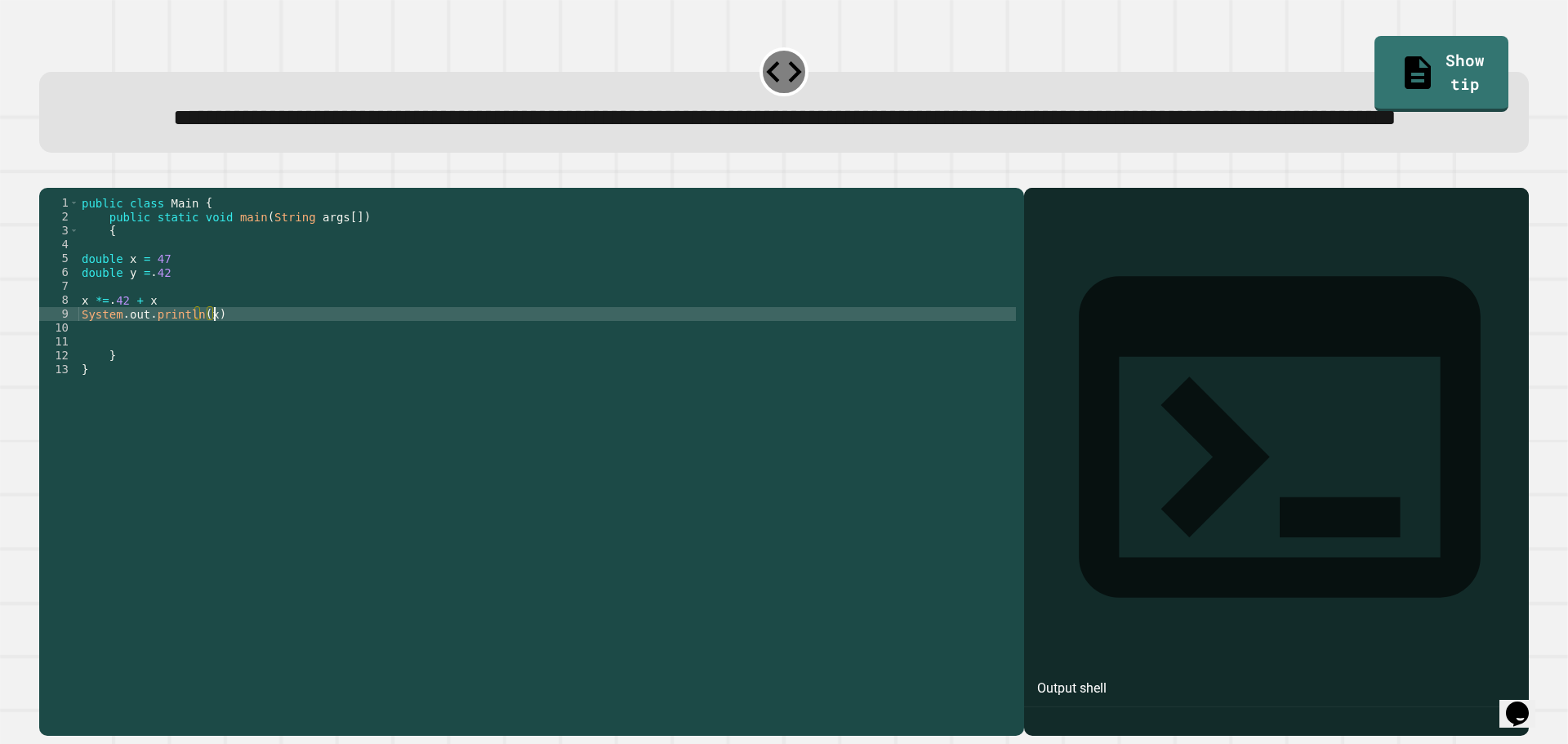
scroll to position [0, 9]
click at [168, 370] on div "public class Main { public static void main ( String args [ ]) { double x = 47 …" at bounding box center [547, 425] width 937 height 459
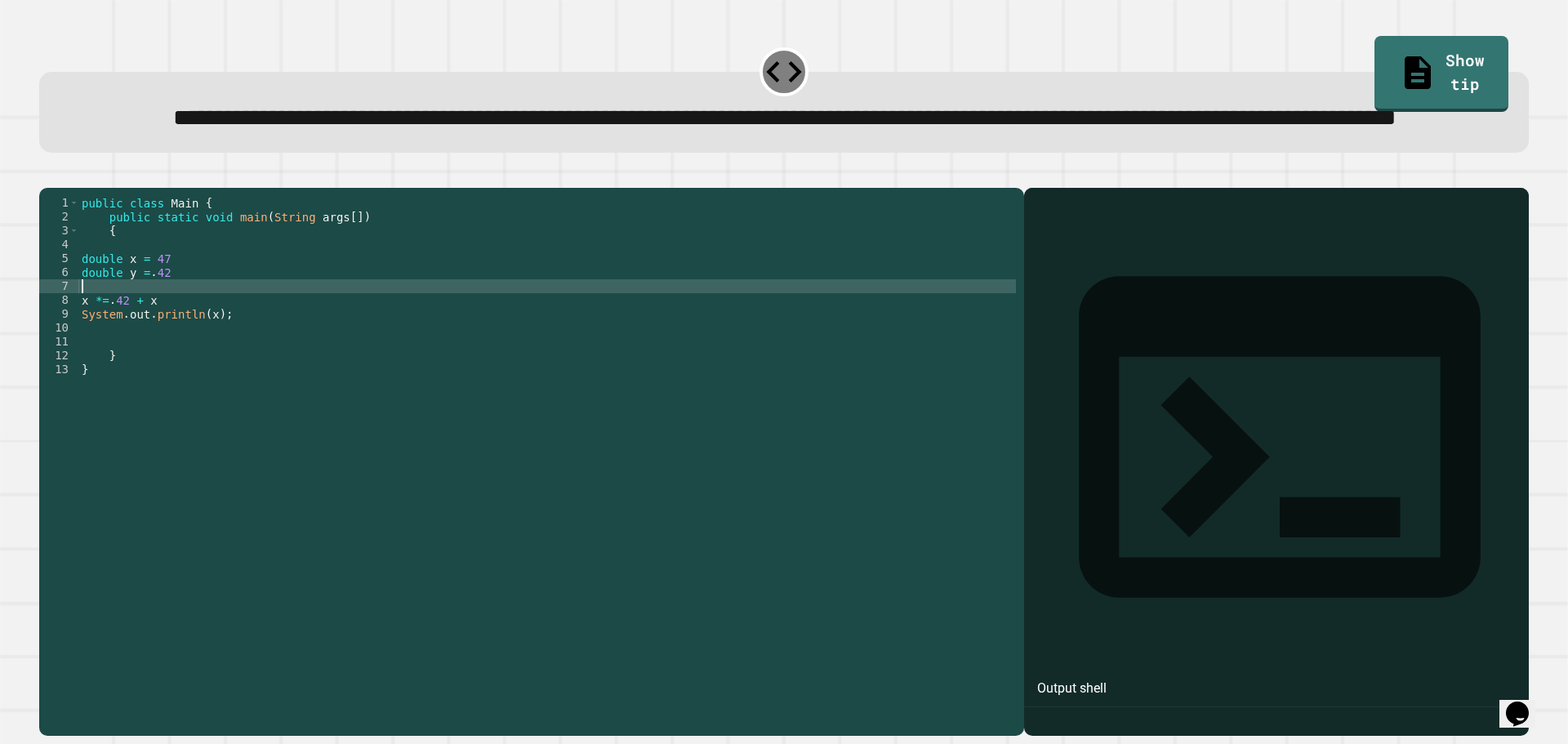
click at [184, 351] on div "public class Main { public static void main ( String args [ ]) { double x = 47 …" at bounding box center [547, 425] width 937 height 459
click at [182, 356] on div "public class Main { public static void main ( String args [ ]) { double x = 47 …" at bounding box center [547, 425] width 937 height 459
click at [181, 360] on div "public class Main { public static void main ( String args [ ]) { double x = 47 …" at bounding box center [547, 425] width 937 height 459
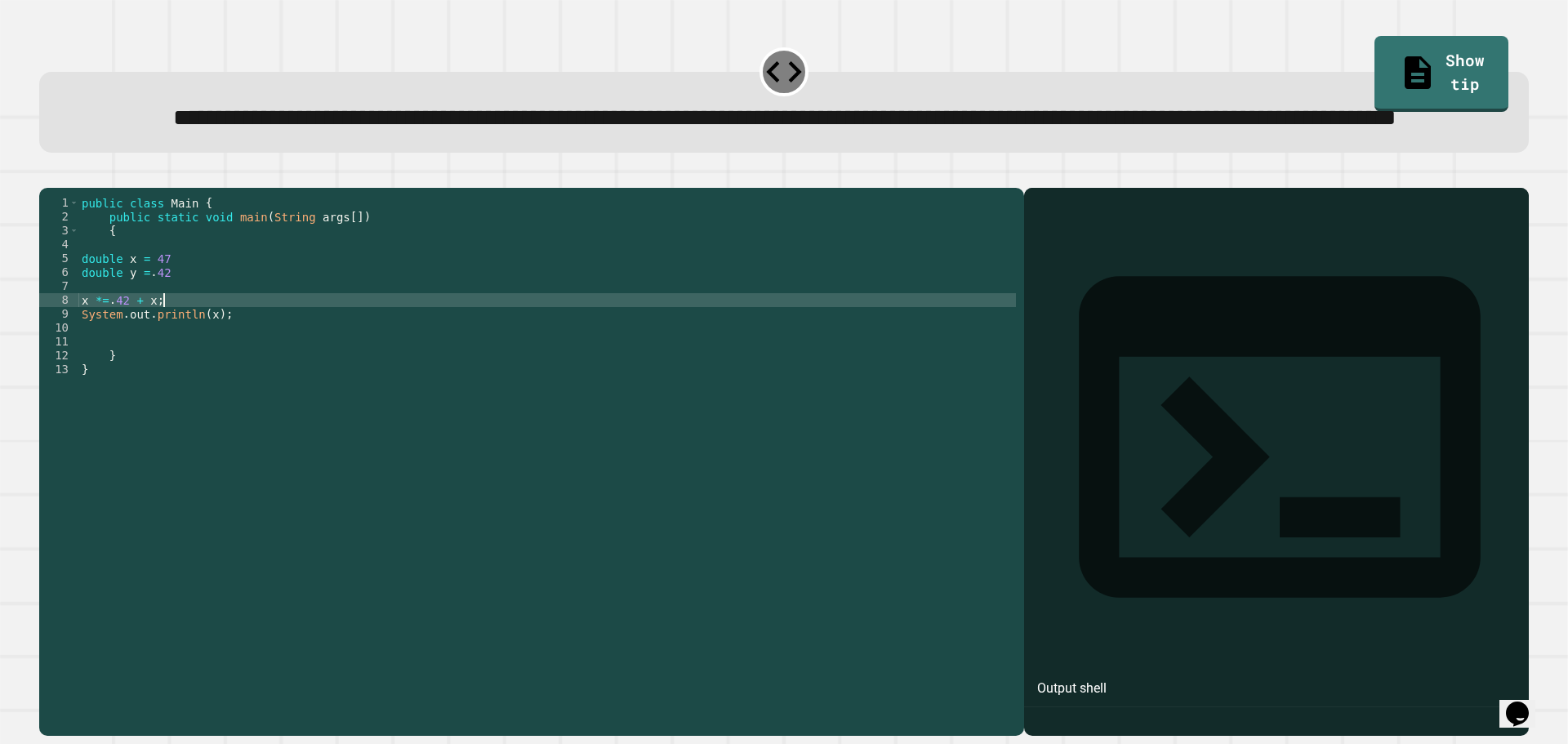
click at [182, 331] on div "public class Main { public static void main ( String args [ ]) { double x = 47 …" at bounding box center [547, 425] width 937 height 459
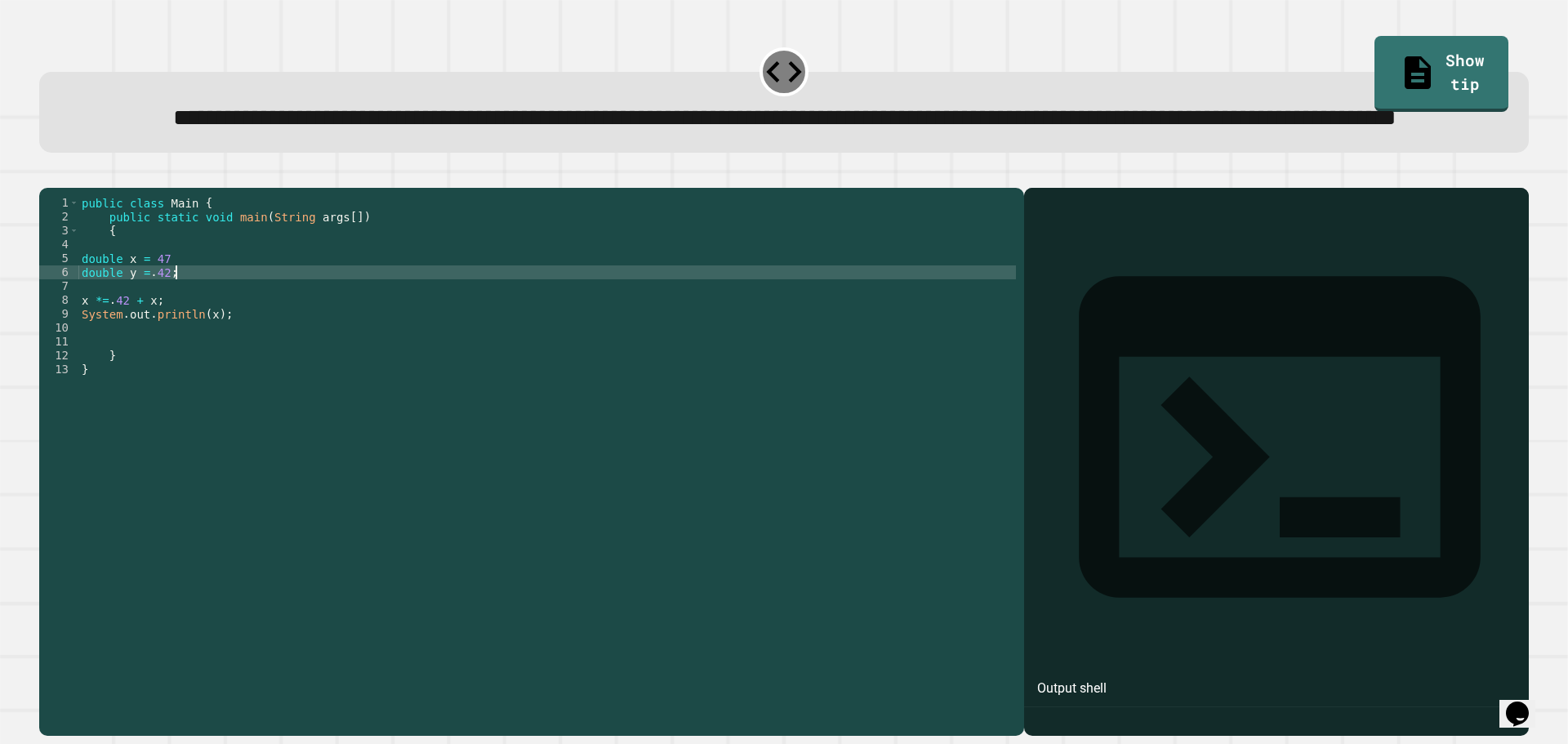
click at [173, 317] on div "public class Main { public static void main ( String args [ ]) { double x = 47 …" at bounding box center [547, 425] width 937 height 459
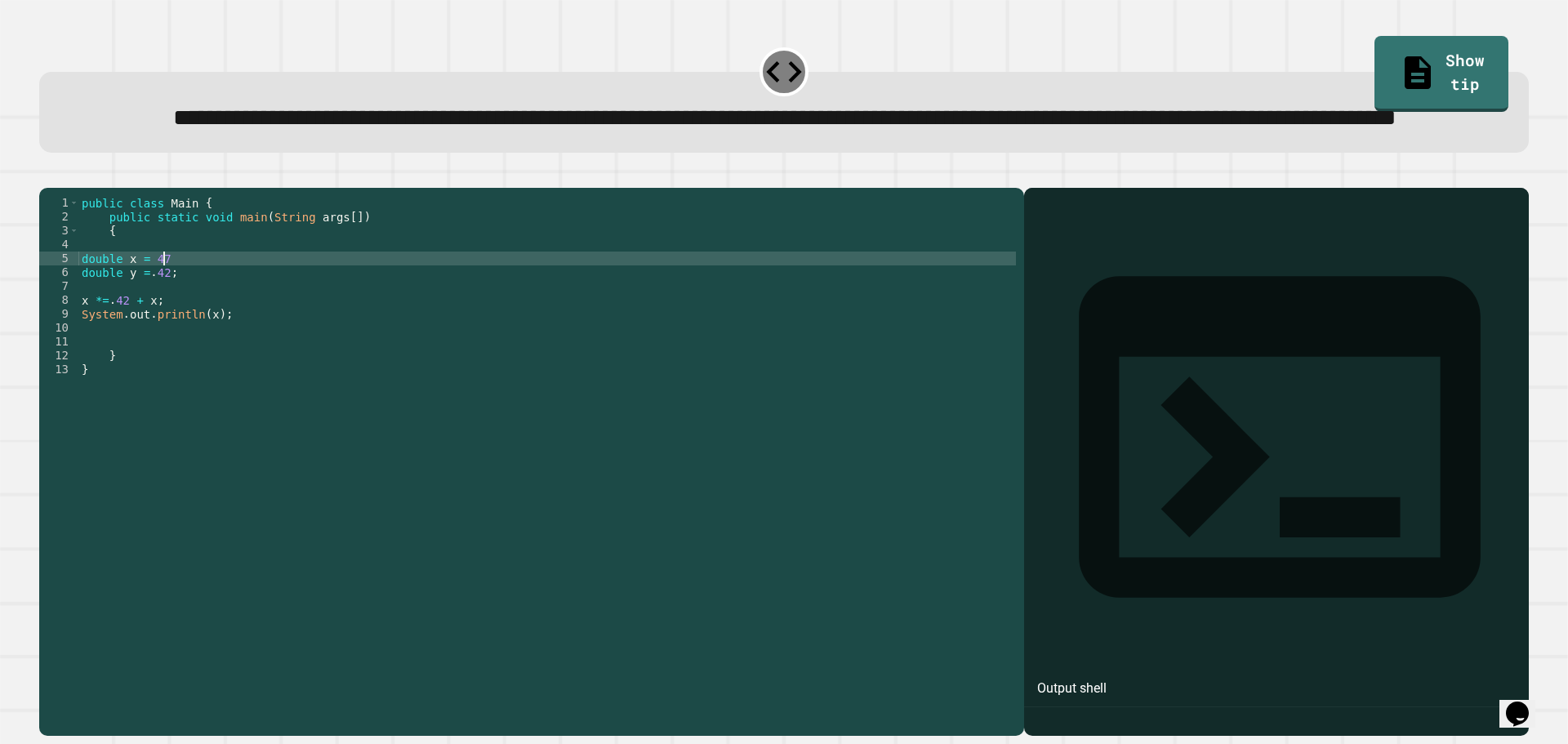
scroll to position [0, 5]
click at [63, 190] on icon "button" at bounding box center [59, 184] width 9 height 11
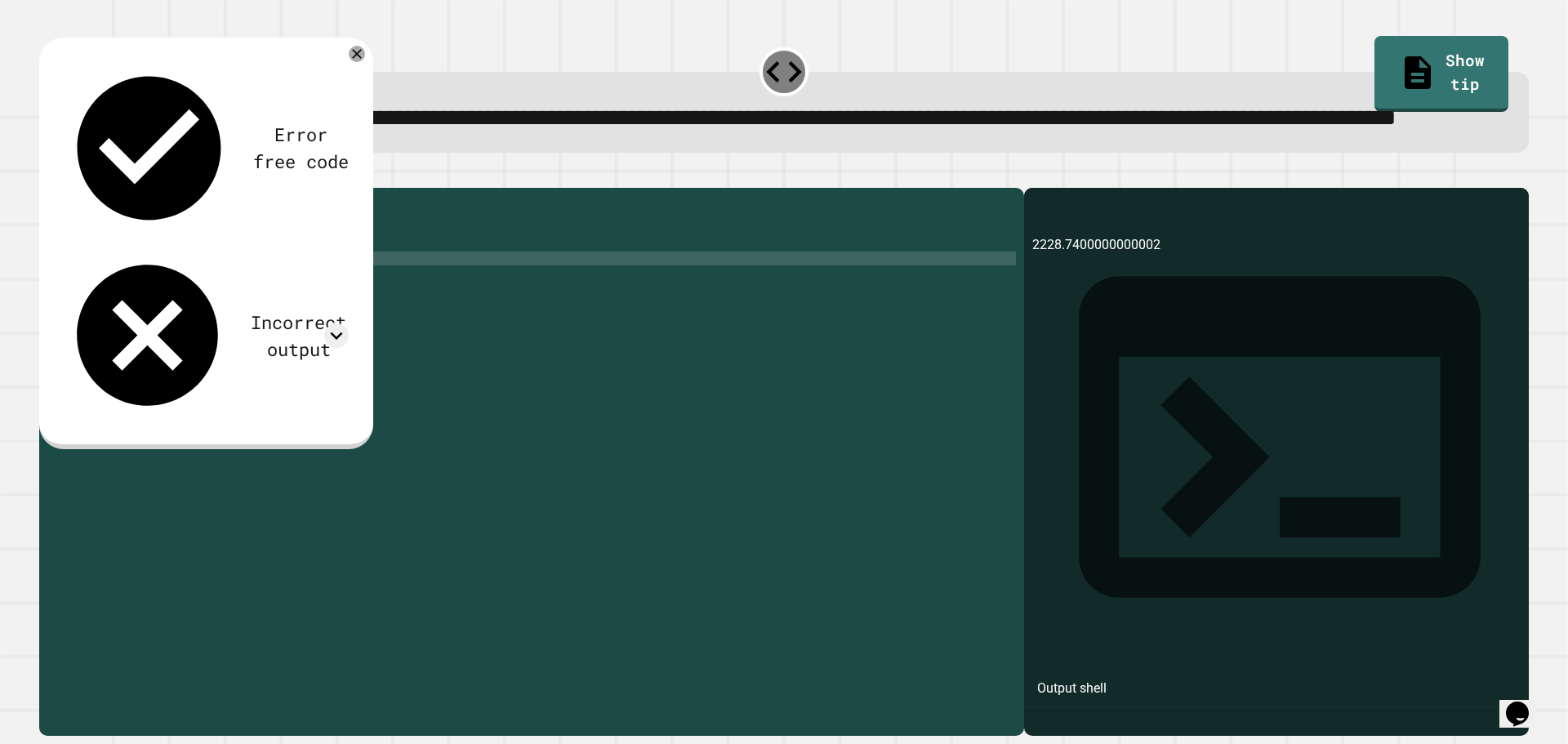
click at [172, 364] on div "public class Main { public static void main ( String args [ ]) { double x = 47 …" at bounding box center [547, 425] width 937 height 459
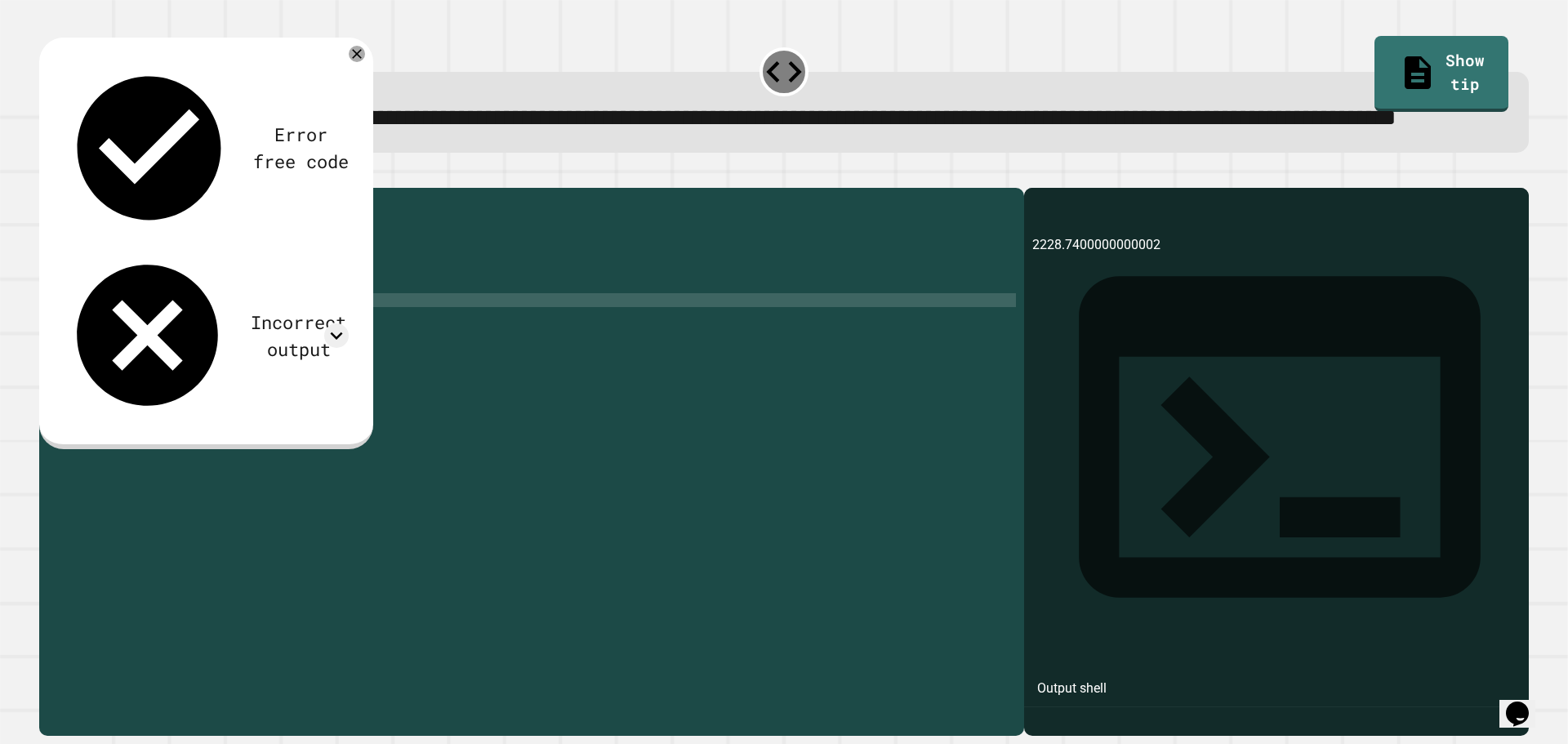
click at [137, 364] on div "public class Main { public static void main ( String args [ ]) { double x = 47 …" at bounding box center [547, 425] width 937 height 459
drag, startPoint x: 139, startPoint y: 362, endPoint x: 155, endPoint y: 366, distance: 16.5
click at [155, 366] on div "public class Main { public static void main ( String args [ ]) { double x = 47 …" at bounding box center [547, 425] width 937 height 459
click at [132, 362] on div "public class Main { public static void main ( String args [ ]) { double x = 47 …" at bounding box center [547, 425] width 937 height 459
click at [98, 359] on div "public class Main { public static void main ( String args [ ]) { double x = 47 …" at bounding box center [547, 425] width 937 height 459
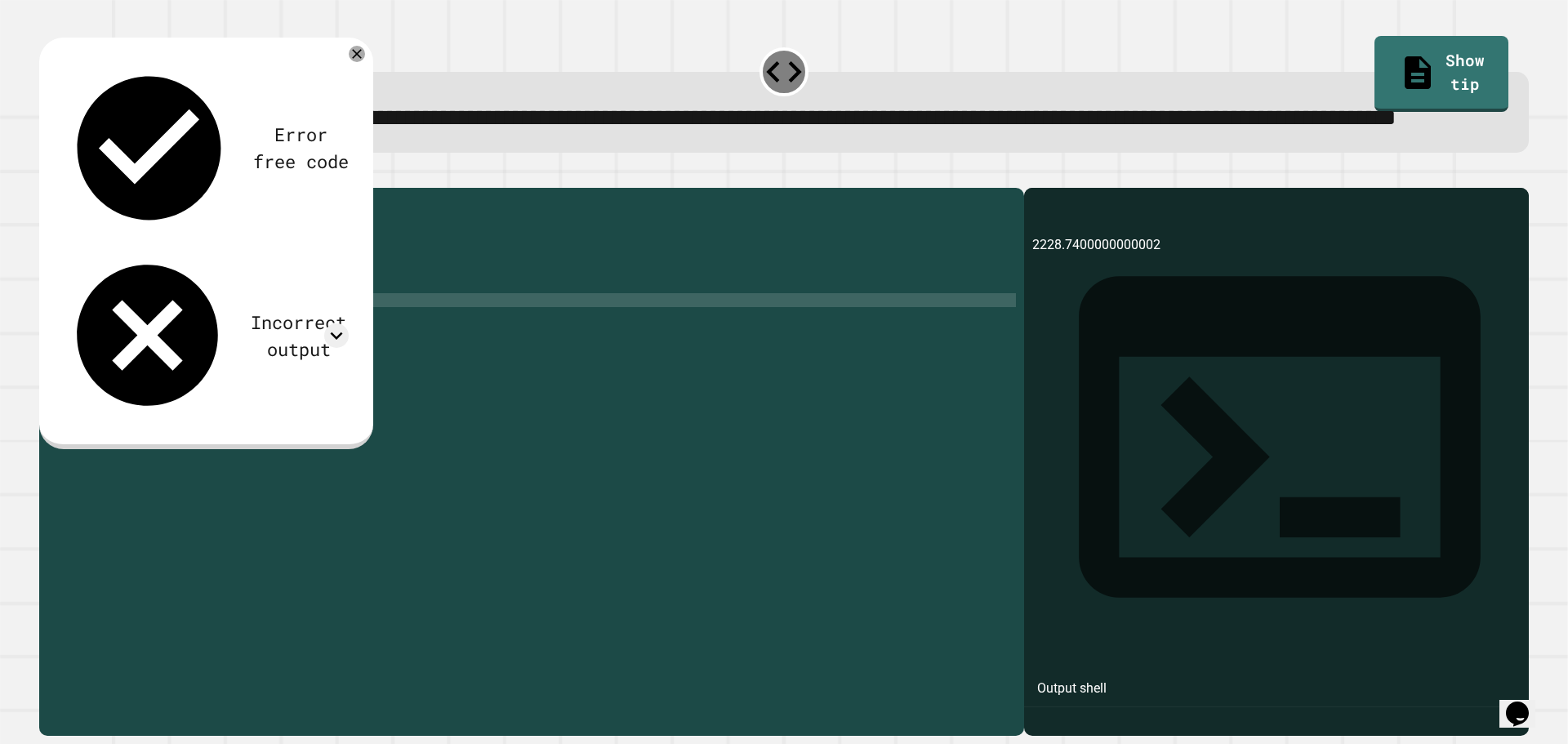
click at [104, 366] on div "public class Main { public static void main ( String args [ ]) { double x = 47 …" at bounding box center [547, 425] width 937 height 459
click at [173, 362] on div "public class Main { public static void main ( String args [ ]) { double x = 47 …" at bounding box center [547, 425] width 937 height 459
click at [48, 175] on icon "button" at bounding box center [48, 175] width 0 height 0
click at [162, 365] on div "public class Main { public static void main ( String args [ ]) { double x = 47 …" at bounding box center [547, 425] width 937 height 459
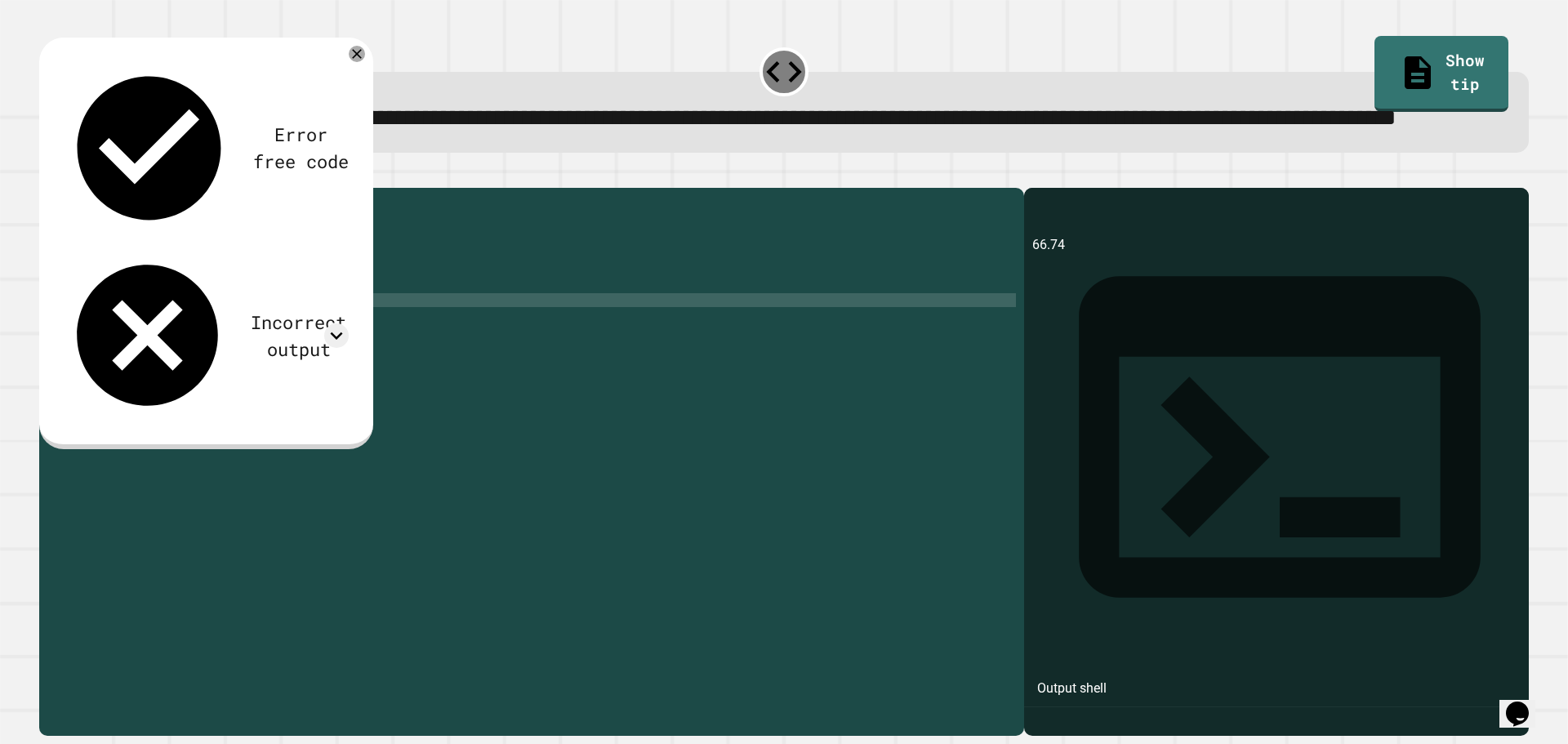
scroll to position [0, 3]
type textarea "**********"
click at [48, 175] on button "button" at bounding box center [48, 175] width 0 height 0
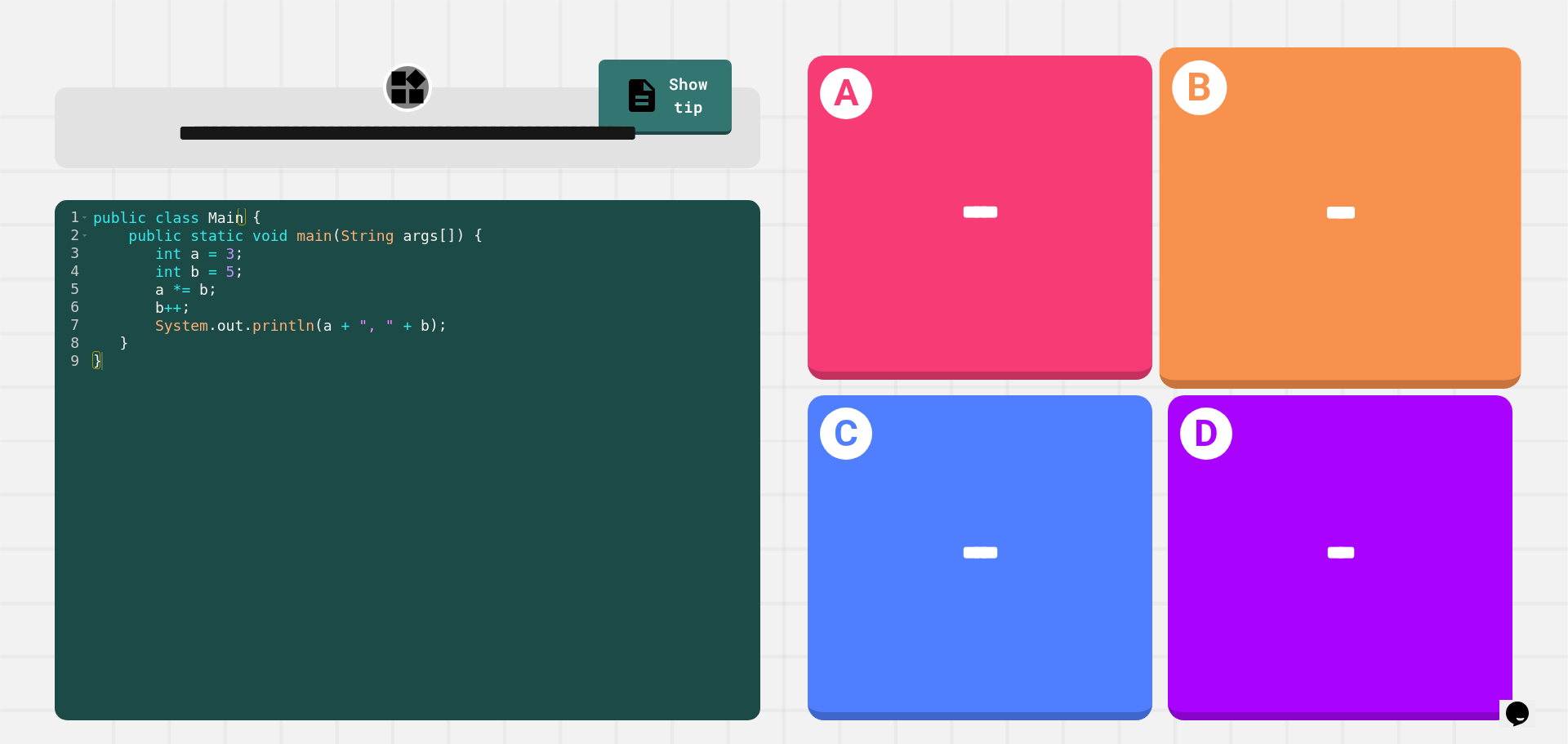
click at [1253, 182] on div "****" at bounding box center [1340, 212] width 362 height 109
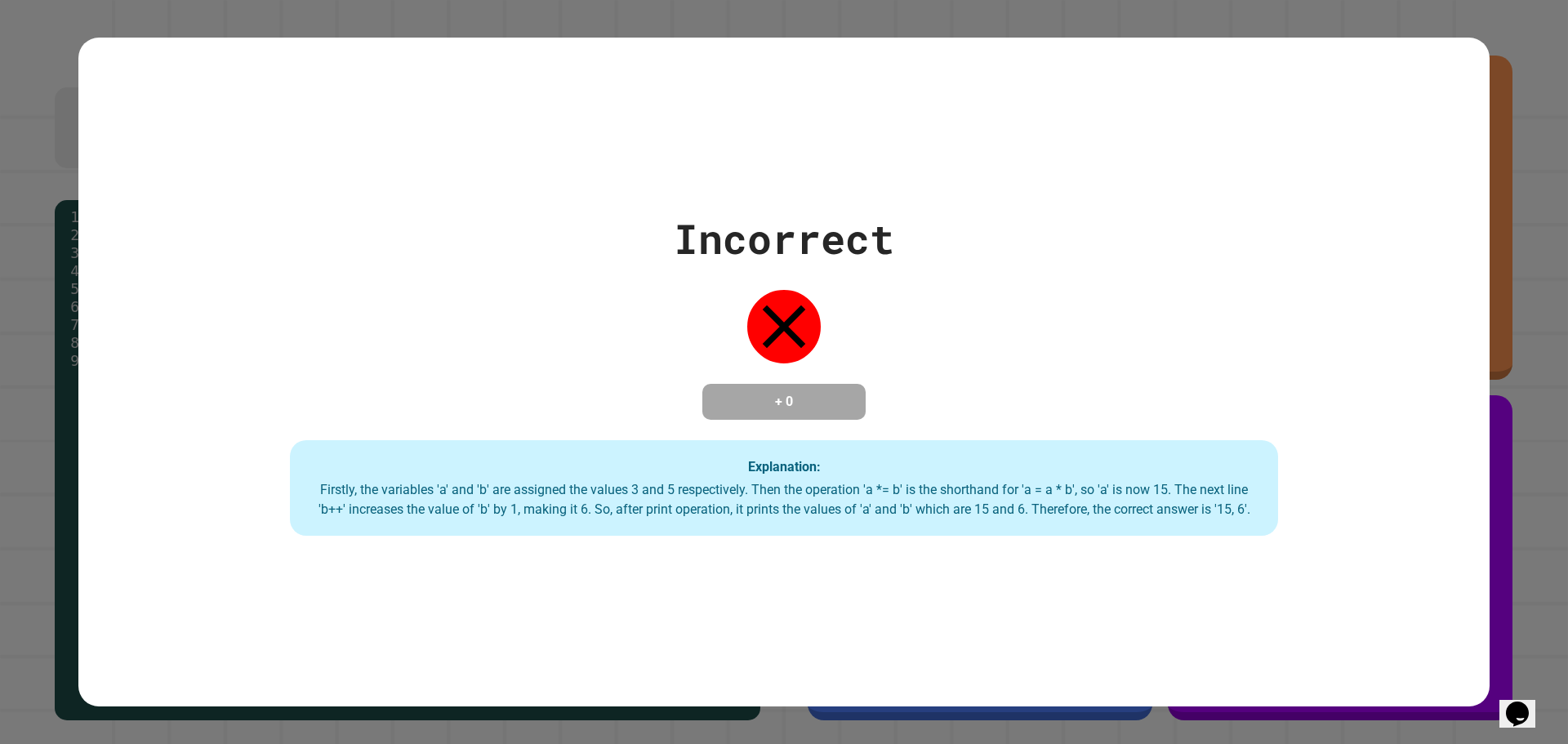
click at [733, 309] on div "Incorrect + 0 Explanation: Firstly, the variables 'a' and 'b' are assigned the …" at bounding box center [784, 372] width 1411 height 328
click at [1513, 543] on div "Incorrect + 0 Explanation: Firstly, the variables 'a' and 'b' are assigned the …" at bounding box center [784, 372] width 1568 height 744
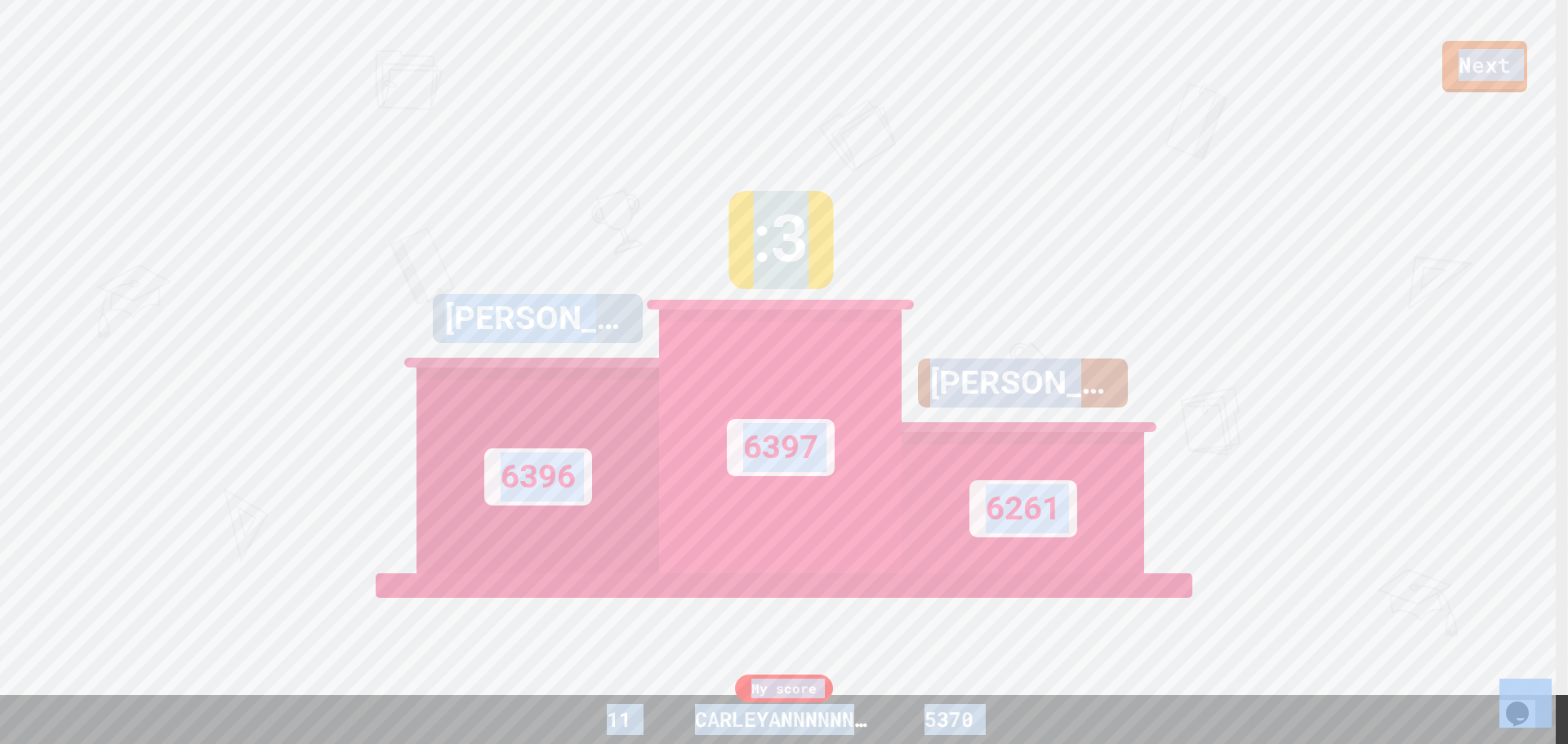
click at [465, 501] on div "6396" at bounding box center [537, 471] width 242 height 206
